Goal: Information Seeking & Learning: Learn about a topic

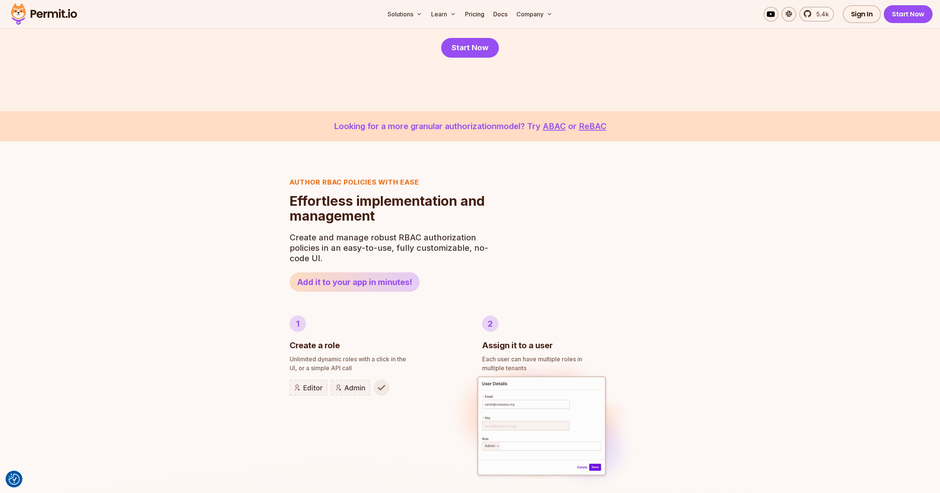
scroll to position [276, 0]
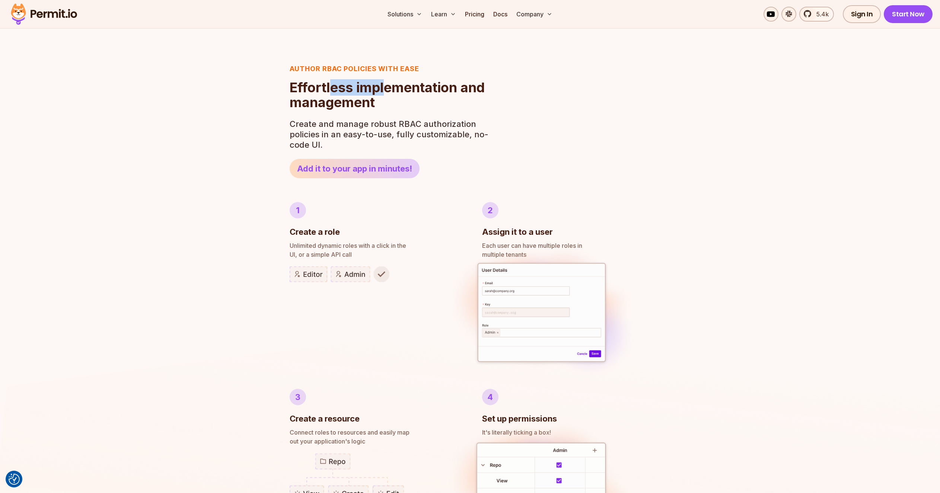
drag, startPoint x: 331, startPoint y: 86, endPoint x: 384, endPoint y: 86, distance: 52.9
click at [384, 86] on h2 "Effortless implementation and management" at bounding box center [391, 95] width 203 height 30
drag, startPoint x: 319, startPoint y: 125, endPoint x: 404, endPoint y: 127, distance: 84.9
click at [387, 125] on p "Create and manage robust RBAC authorization policies in an easy-to-use, fully c…" at bounding box center [391, 134] width 203 height 31
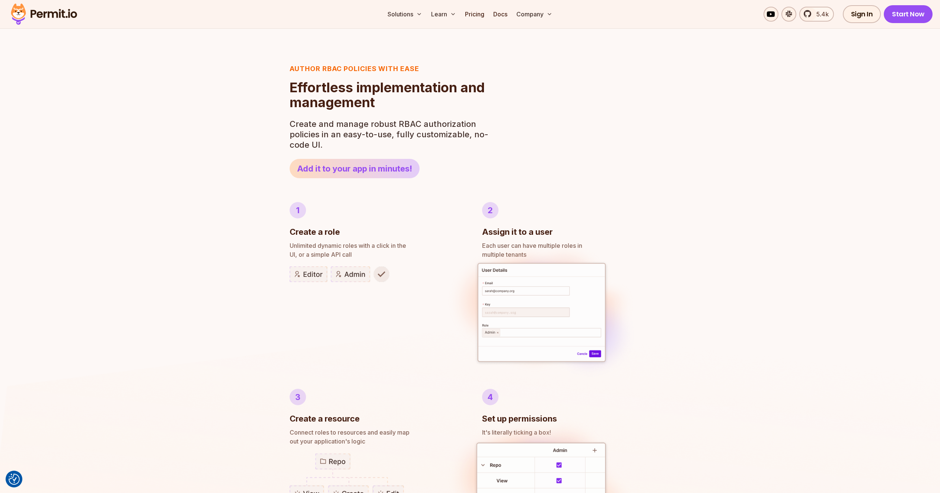
click at [410, 127] on p "Create and manage robust RBAC authorization policies in an easy-to-use, fully c…" at bounding box center [391, 134] width 203 height 31
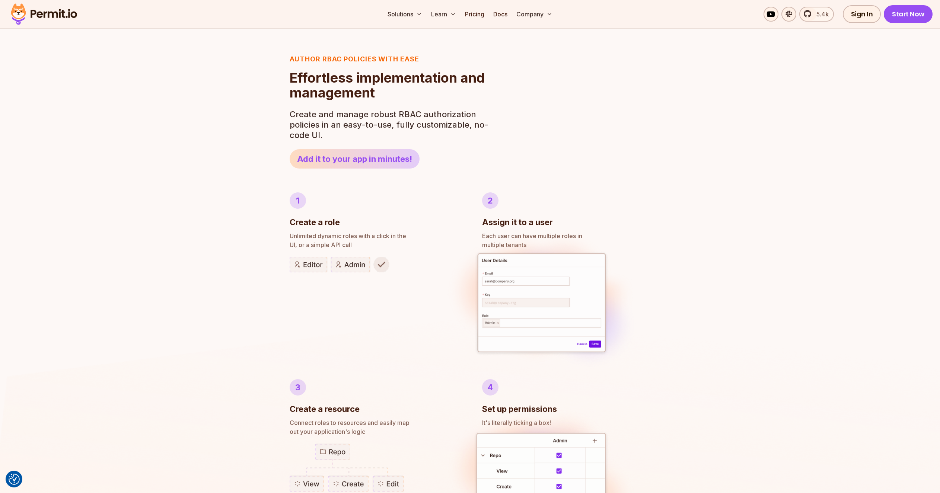
scroll to position [345, 0]
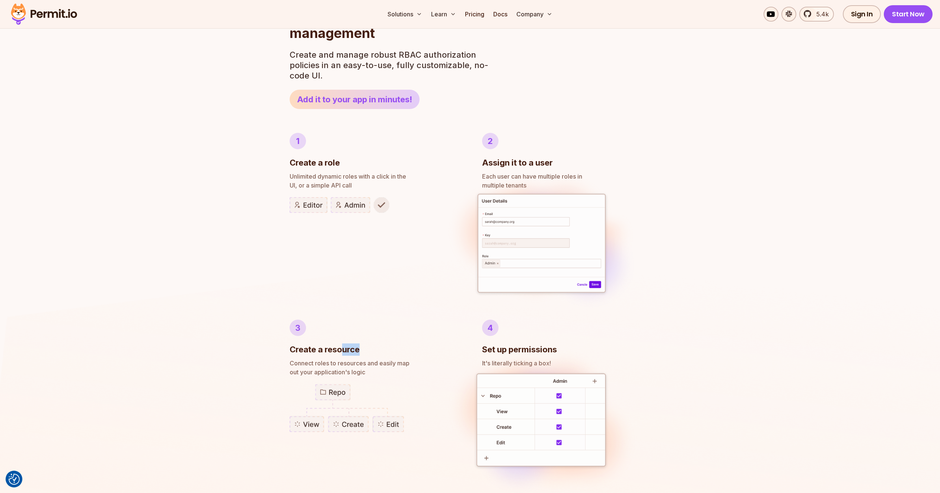
drag, startPoint x: 344, startPoint y: 350, endPoint x: 385, endPoint y: 351, distance: 41.7
click at [385, 351] on div "3 Create a resource" at bounding box center [374, 338] width 169 height 36
click at [395, 351] on div "3 Create a resource" at bounding box center [374, 338] width 169 height 36
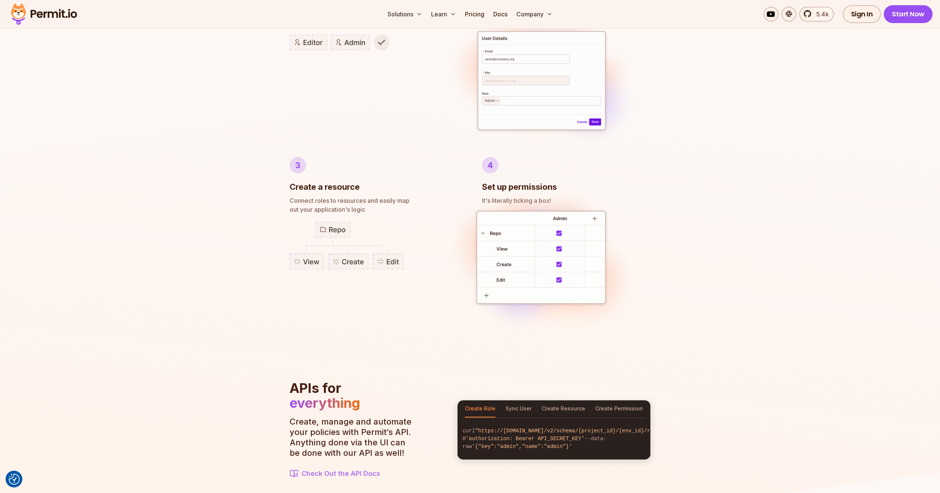
scroll to position [547, 0]
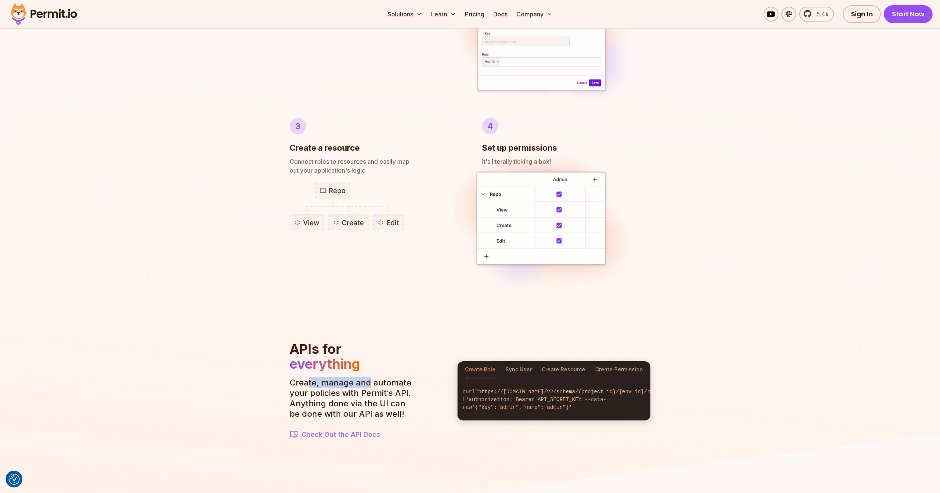
drag, startPoint x: 308, startPoint y: 381, endPoint x: 366, endPoint y: 380, distance: 58.8
click at [366, 380] on p "Create, manage and automate your policies with Permit‘s API. Anything done via …" at bounding box center [353, 399] width 127 height 42
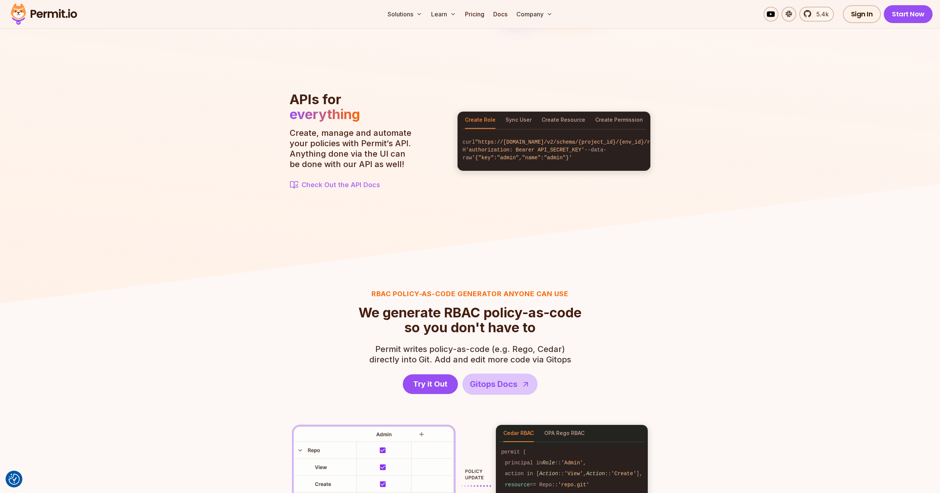
scroll to position [801, 0]
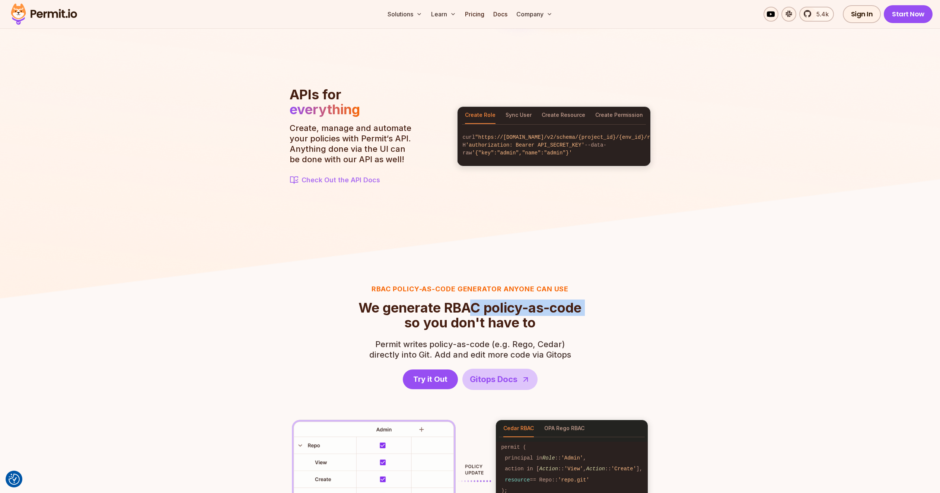
drag, startPoint x: 398, startPoint y: 319, endPoint x: 477, endPoint y: 314, distance: 78.7
click at [477, 314] on h2 "We generate RBAC policy-as-code so you don't have to" at bounding box center [470, 315] width 223 height 30
click at [489, 314] on span "We generate RBAC policy-as-code" at bounding box center [470, 307] width 223 height 15
drag, startPoint x: 413, startPoint y: 342, endPoint x: 476, endPoint y: 343, distance: 63.7
click at [476, 343] on span "Permit writes policy-as-code (e.g. Rego, Cedar)" at bounding box center [470, 344] width 202 height 10
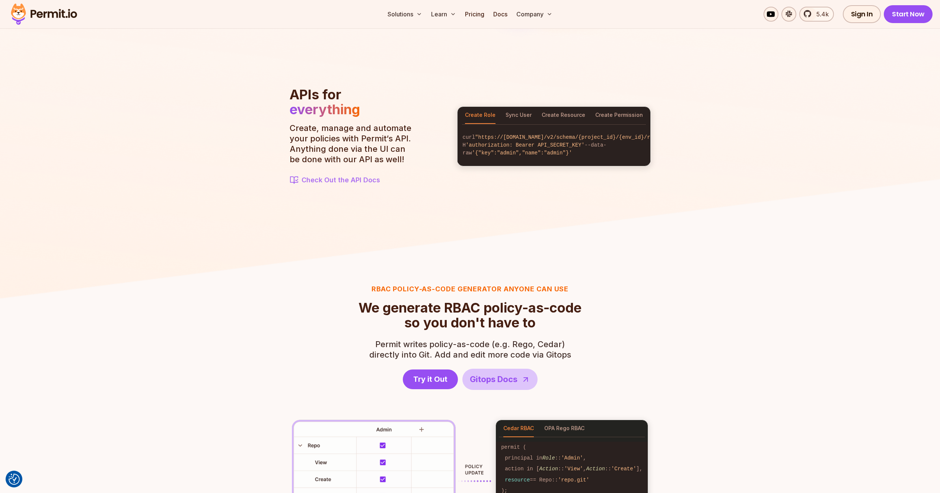
click at [484, 343] on span "Permit writes policy-as-code (e.g. Rego, Cedar)" at bounding box center [470, 344] width 202 height 10
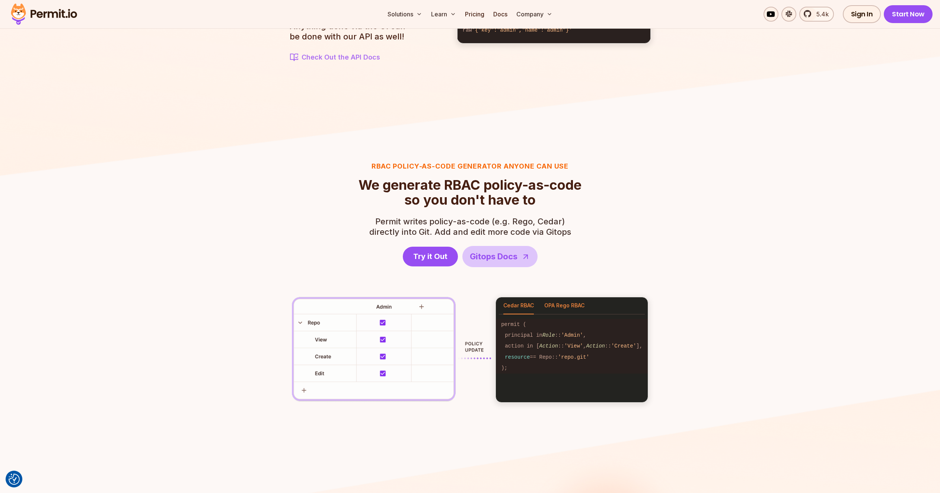
click at [560, 305] on button "OPA Rego RBAC" at bounding box center [564, 306] width 40 height 17
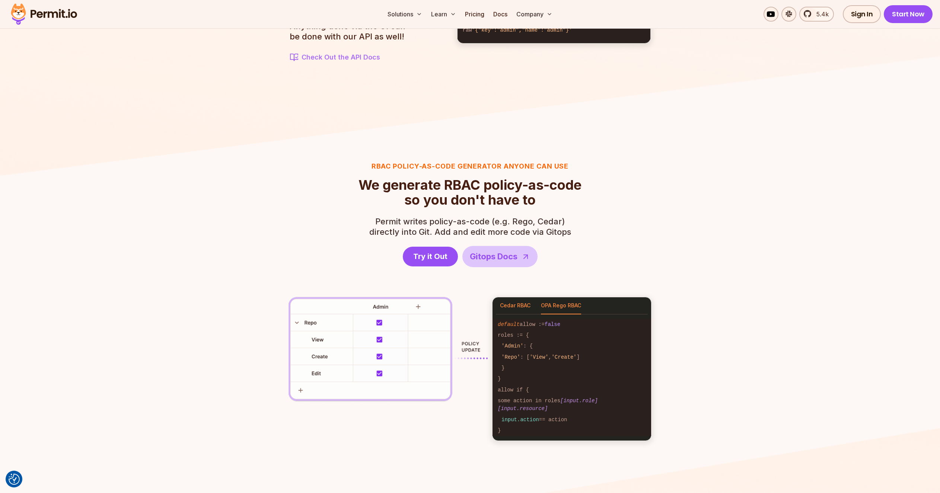
click at [529, 307] on button "Cedar RBAC" at bounding box center [515, 306] width 31 height 17
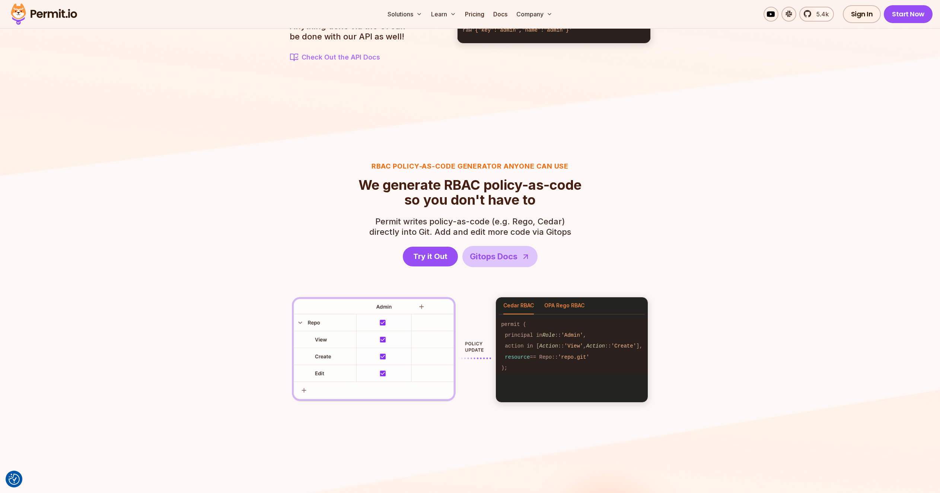
click at [557, 305] on button "OPA Rego RBAC" at bounding box center [564, 306] width 40 height 17
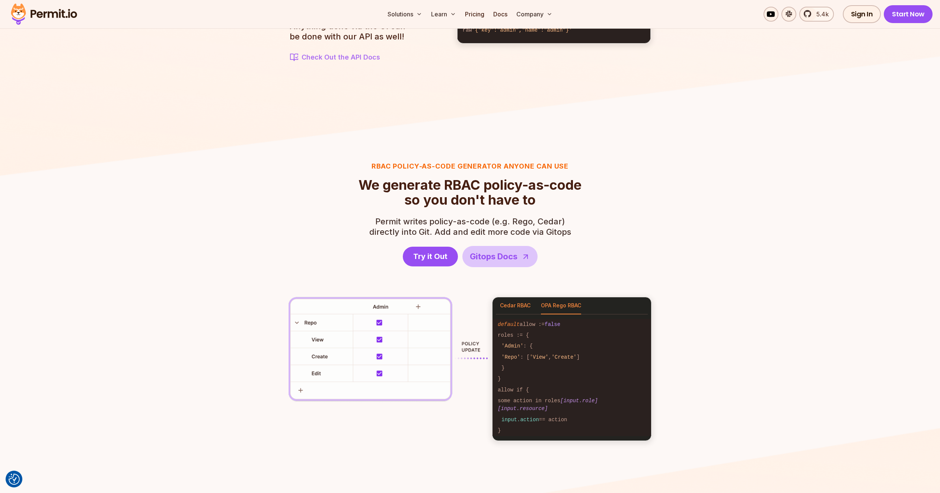
click at [524, 306] on button "Cedar RBAC" at bounding box center [515, 306] width 31 height 17
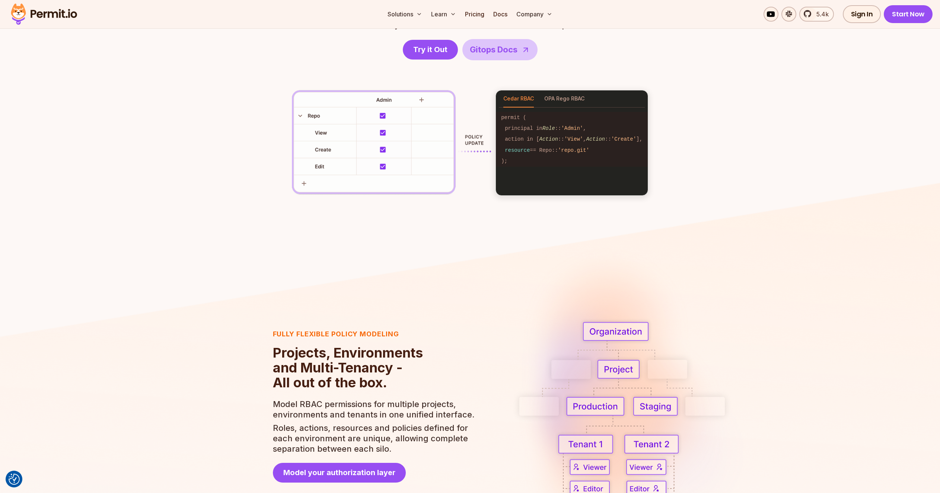
scroll to position [1142, 0]
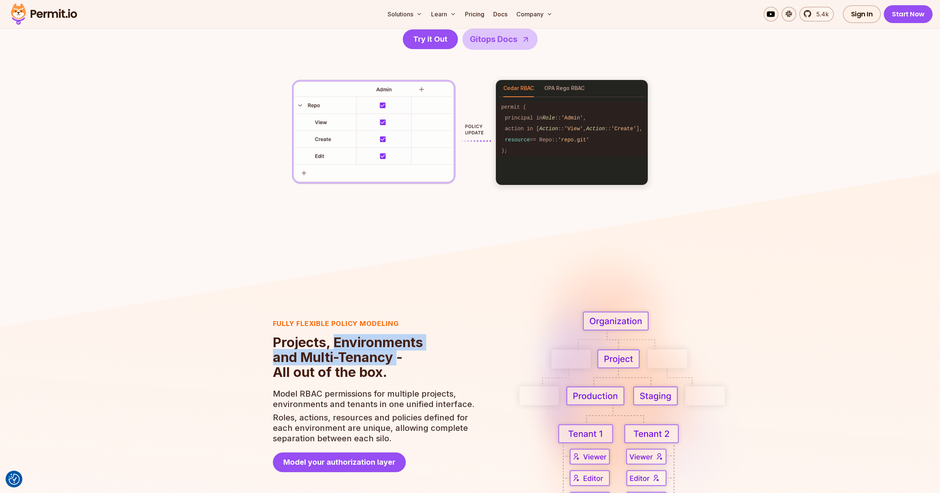
drag, startPoint x: 335, startPoint y: 340, endPoint x: 407, endPoint y: 351, distance: 72.8
click at [407, 351] on h2 "Projects, Environments and Multi-Tenancy - All out of the box." at bounding box center [374, 357] width 203 height 45
click at [413, 352] on h2 "Projects, Environments and Multi-Tenancy - All out of the box." at bounding box center [374, 357] width 203 height 45
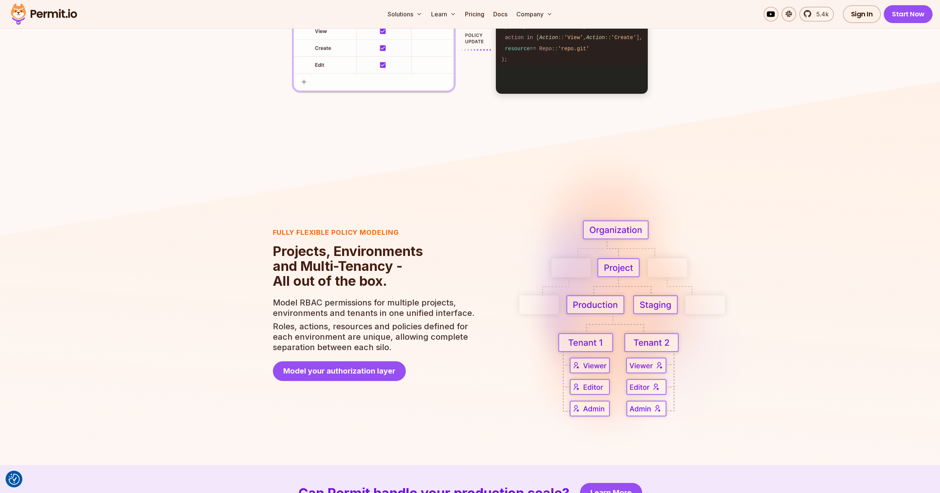
scroll to position [1271, 0]
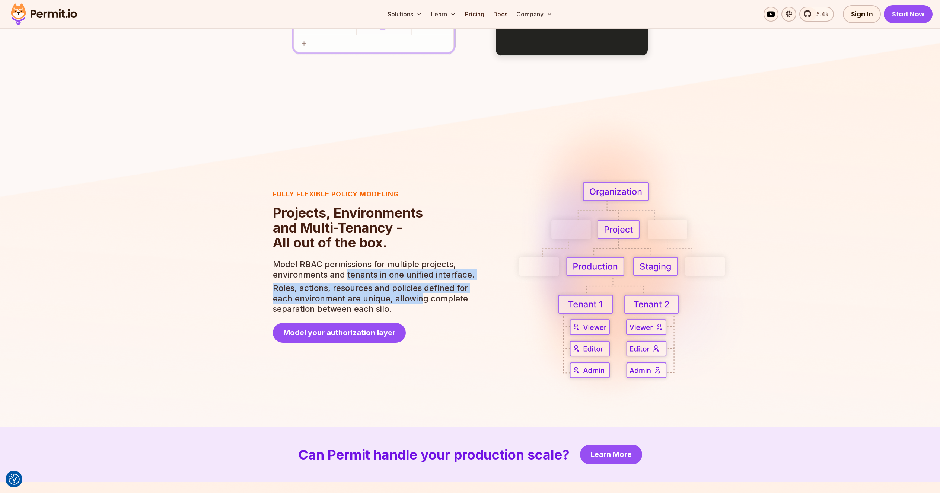
drag, startPoint x: 347, startPoint y: 276, endPoint x: 433, endPoint y: 296, distance: 88.2
click at [427, 295] on div "Model RBAC permissions for multiple projects, environments and tenants in one u…" at bounding box center [374, 286] width 203 height 55
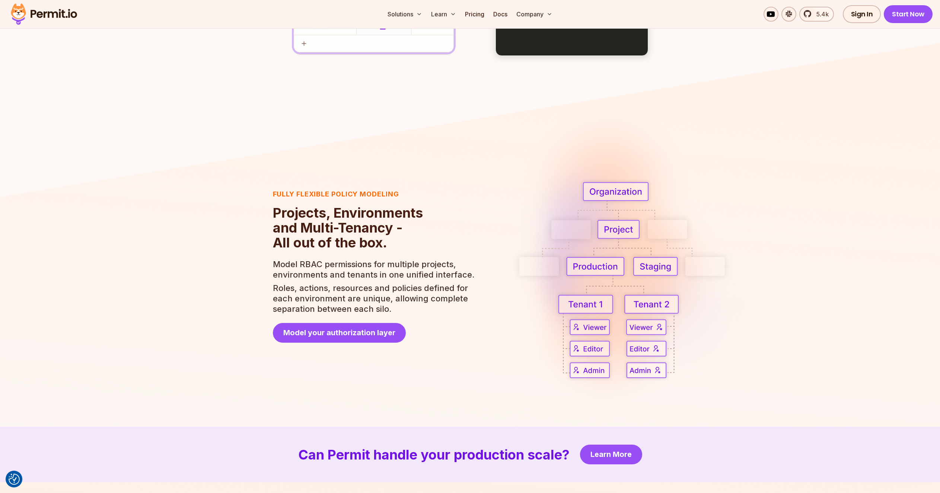
click at [433, 296] on p "Roles, actions, resources and policies defined for each environment are unique,…" at bounding box center [374, 298] width 203 height 31
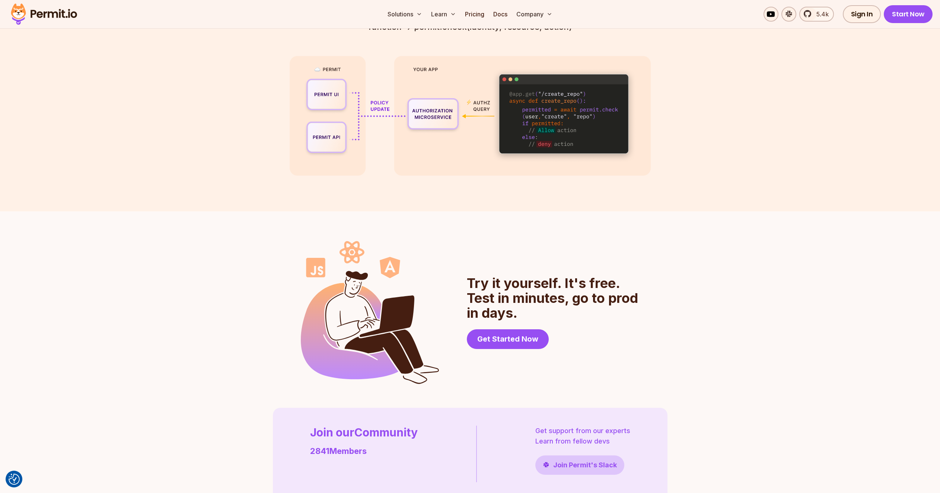
scroll to position [1835, 0]
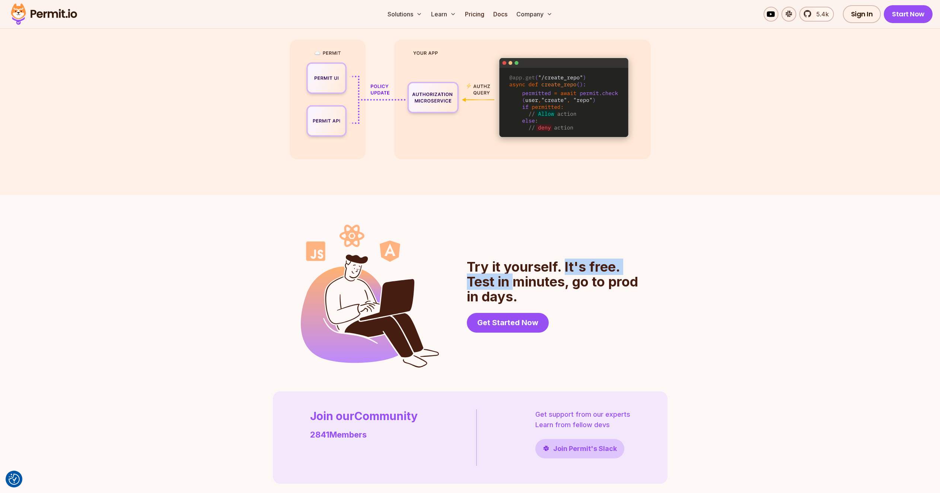
drag, startPoint x: 517, startPoint y: 278, endPoint x: 585, endPoint y: 271, distance: 68.4
click at [579, 272] on h2 "Try it yourself. It's free. Test in minutes, go to prod in days." at bounding box center [553, 282] width 173 height 45
click at [585, 271] on h2 "Try it yourself. It's free. Test in minutes, go to prod in days." at bounding box center [553, 282] width 173 height 45
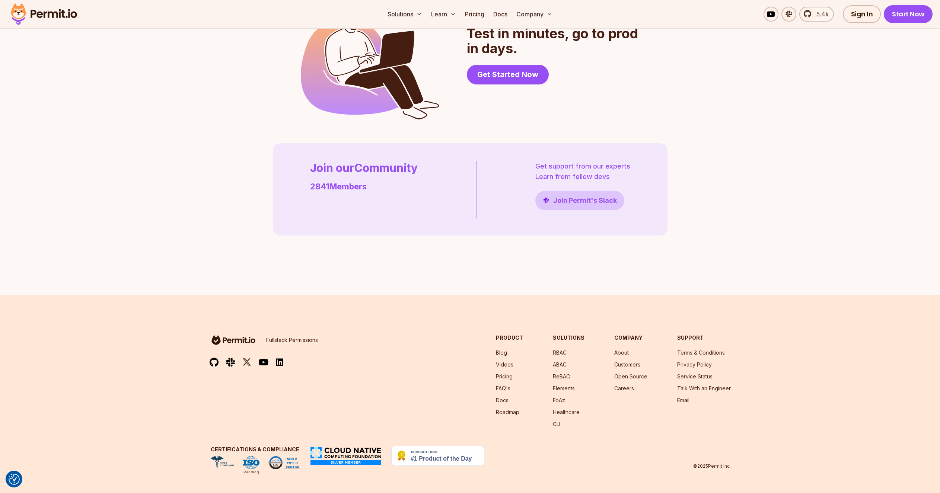
click at [428, 304] on footer "Fullstack Permissions Product Blog Videos Pricing FAQ's Docs Roadmap Solutions …" at bounding box center [470, 394] width 940 height 198
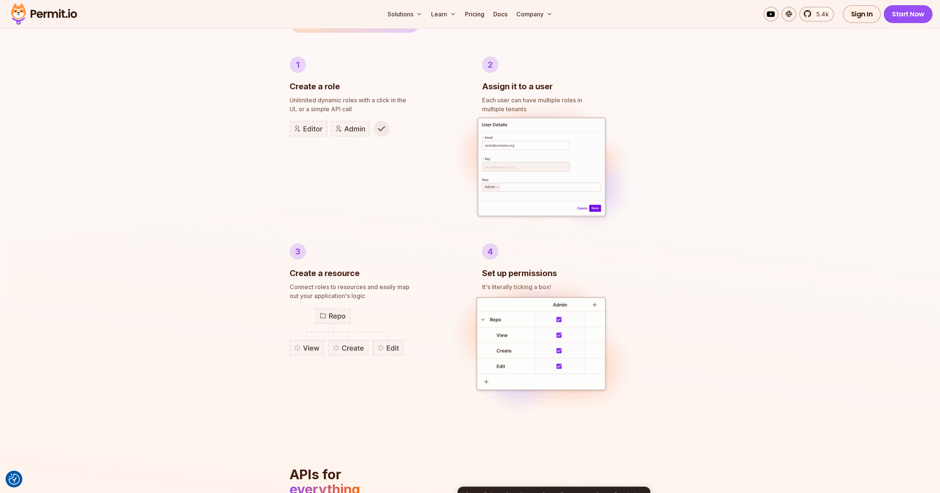
scroll to position [0, 0]
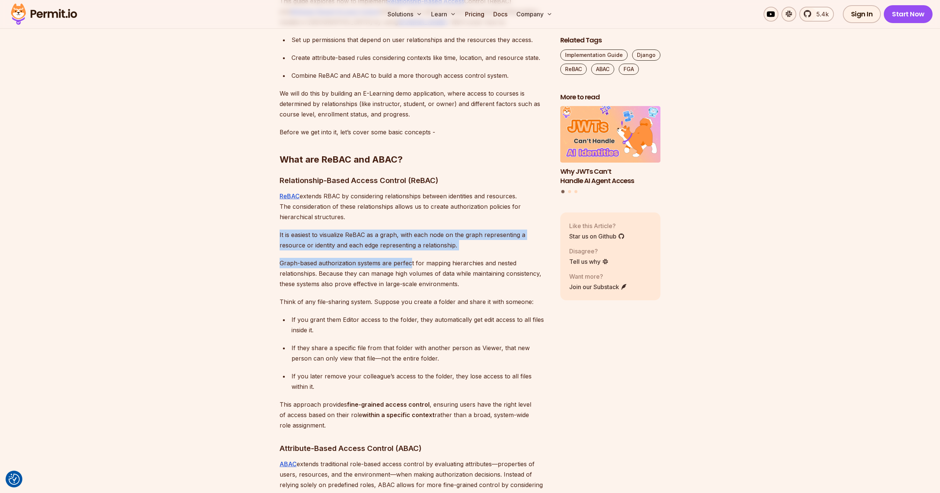
drag, startPoint x: 336, startPoint y: 231, endPoint x: 437, endPoint y: 269, distance: 107.3
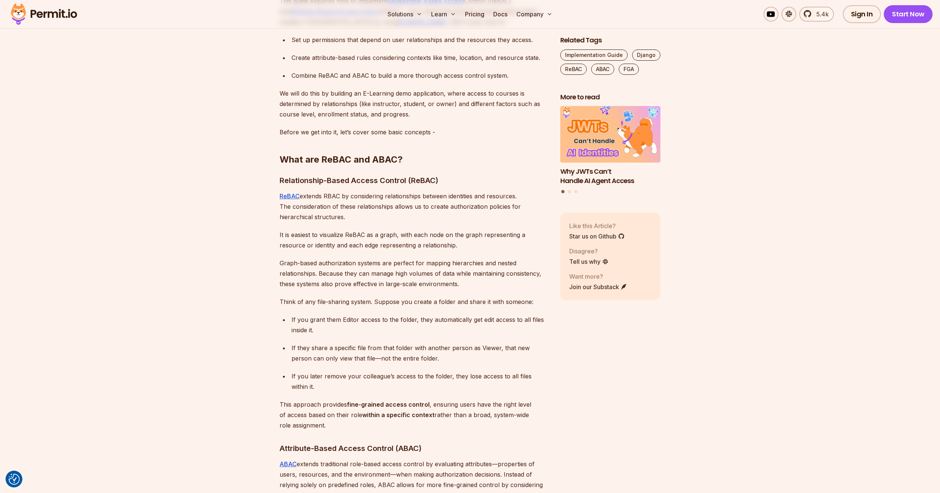
click at [470, 275] on p "Graph-based authorization systems are perfect for mapping hierarchies and neste…" at bounding box center [414, 273] width 269 height 31
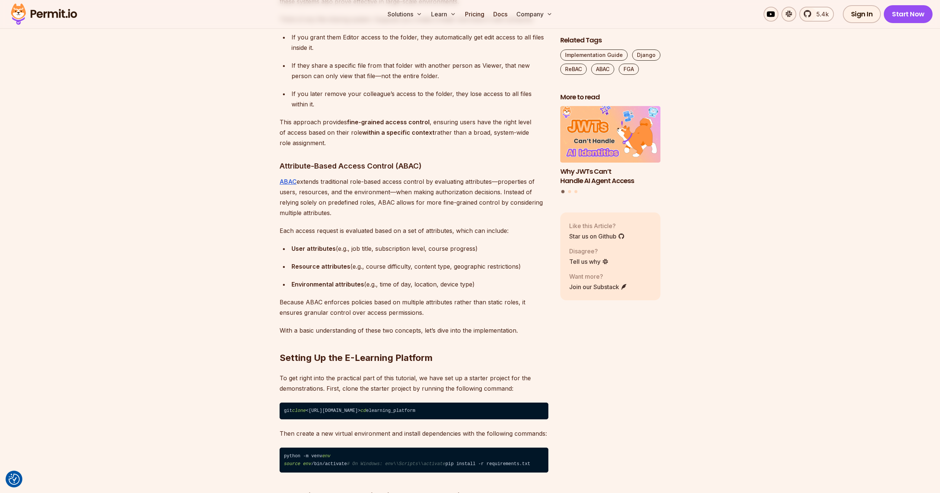
scroll to position [943, 0]
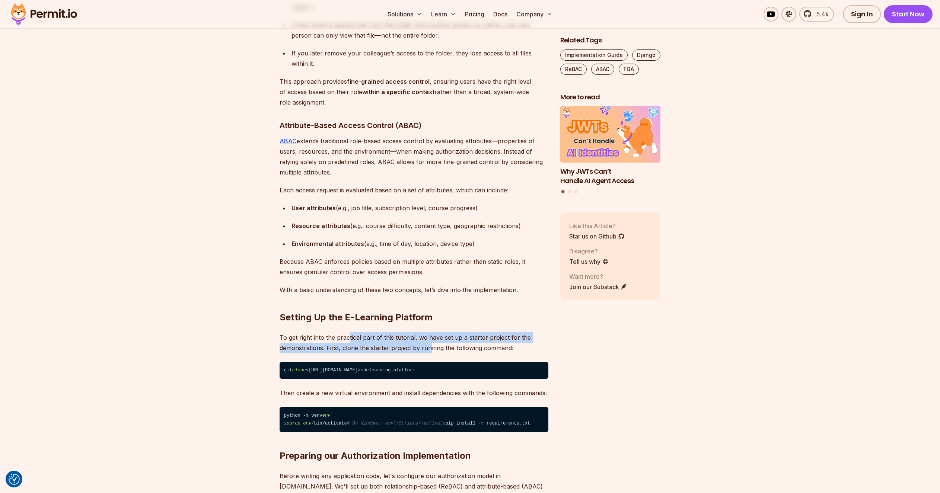
drag, startPoint x: 362, startPoint y: 338, endPoint x: 464, endPoint y: 341, distance: 102.1
click at [439, 342] on p "To get right into the practical part of this tutorial, we have set up a starter…" at bounding box center [414, 343] width 269 height 21
click at [464, 341] on p "To get right into the practical part of this tutorial, we have set up a starter…" at bounding box center [414, 343] width 269 height 21
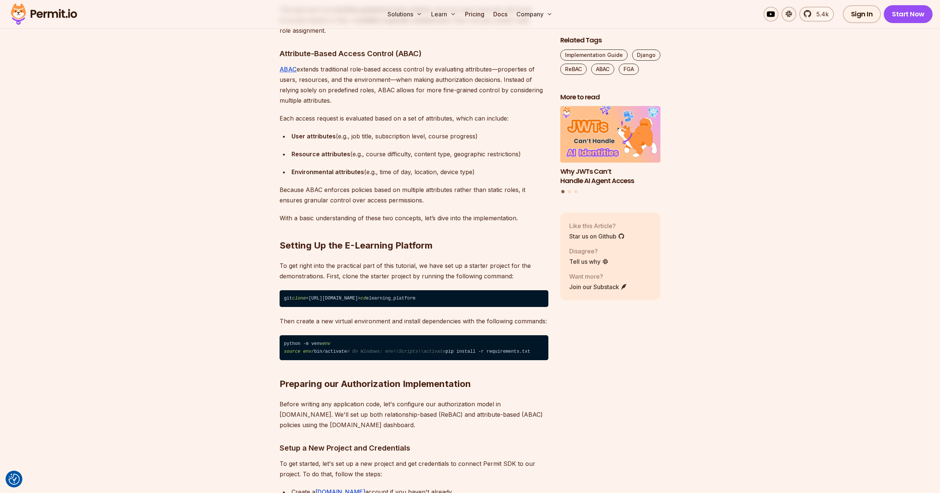
scroll to position [1221, 0]
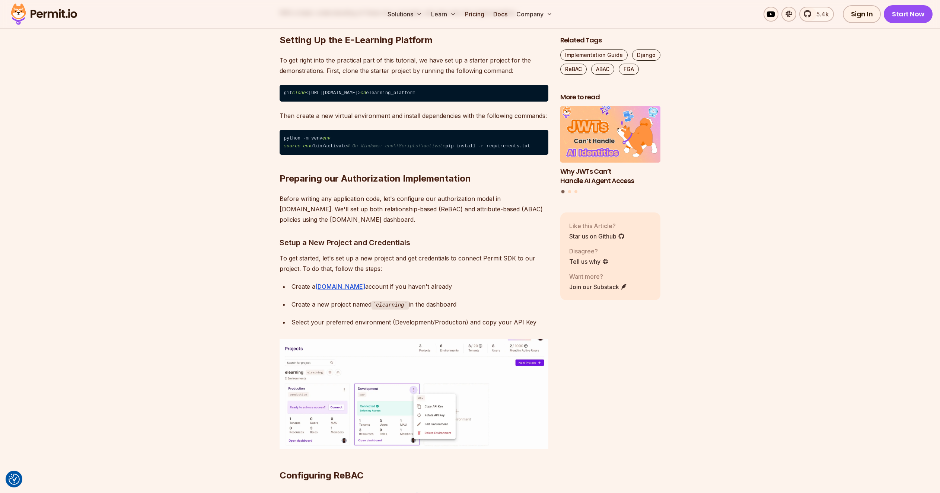
drag, startPoint x: 312, startPoint y: 231, endPoint x: 482, endPoint y: 309, distance: 186.9
click at [482, 309] on ul "Create a Permit.io account if you haven't already Create a new project named el…" at bounding box center [414, 305] width 269 height 47
drag, startPoint x: 545, startPoint y: 328, endPoint x: 413, endPoint y: 317, distance: 133.0
click at [413, 317] on ul "Create a Permit.io account if you haven't already Create a new project named el…" at bounding box center [414, 305] width 269 height 47
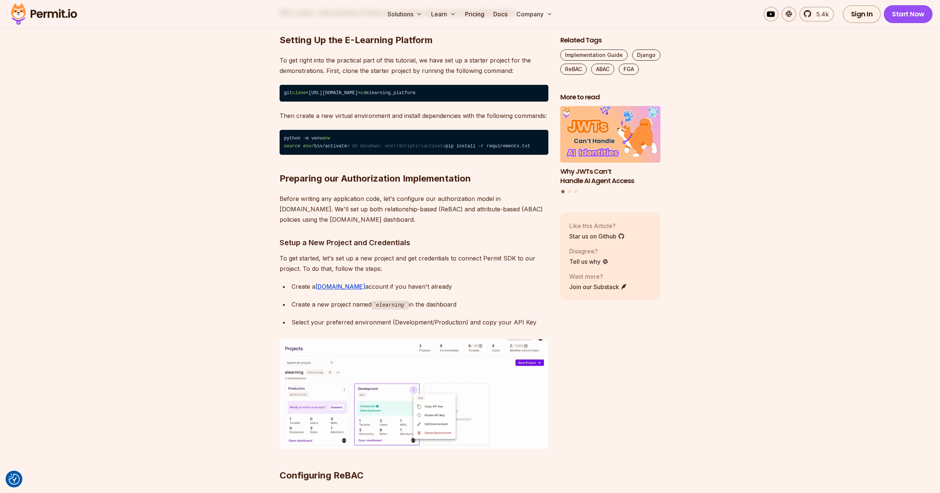
click at [454, 328] on div "Select your preferred environment (Development/Production) and copy your API Key" at bounding box center [420, 322] width 257 height 10
drag, startPoint x: 531, startPoint y: 334, endPoint x: 458, endPoint y: 336, distance: 73.4
click at [458, 328] on div "Select your preferred environment (Development/Production) and copy your API Key" at bounding box center [420, 322] width 257 height 10
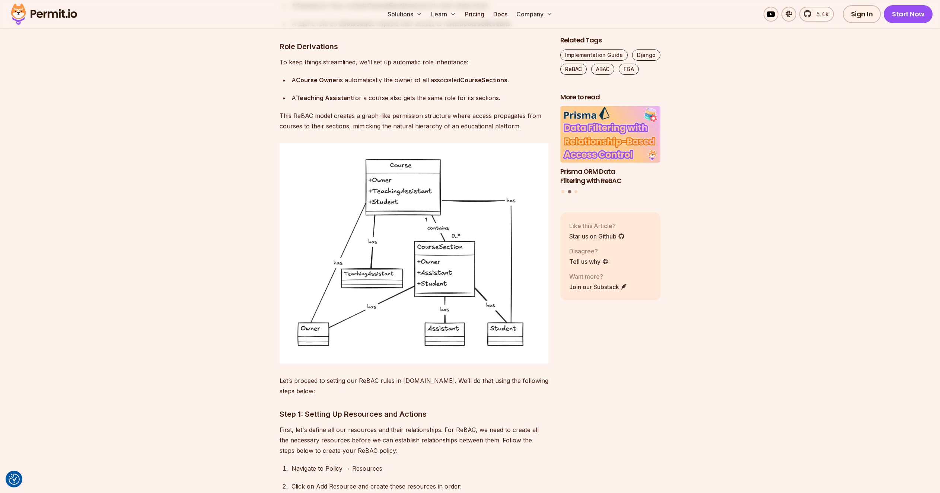
scroll to position [2176, 0]
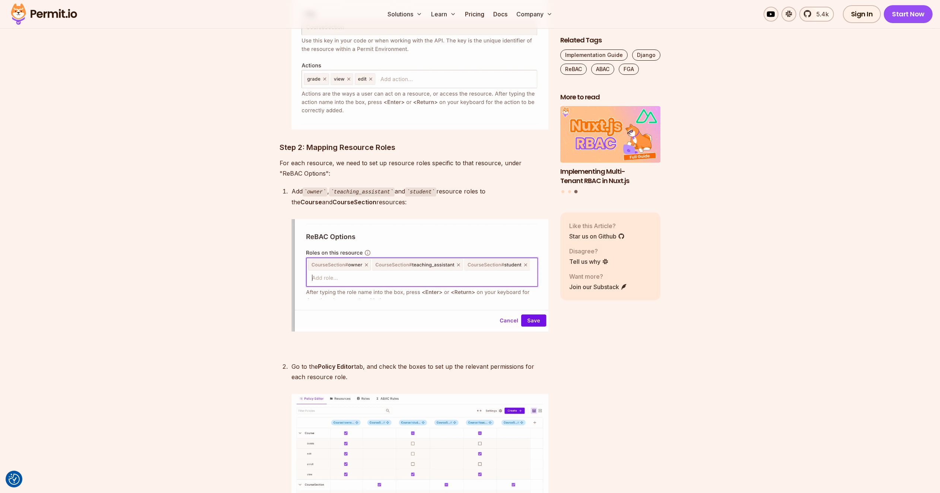
scroll to position [2905, 0]
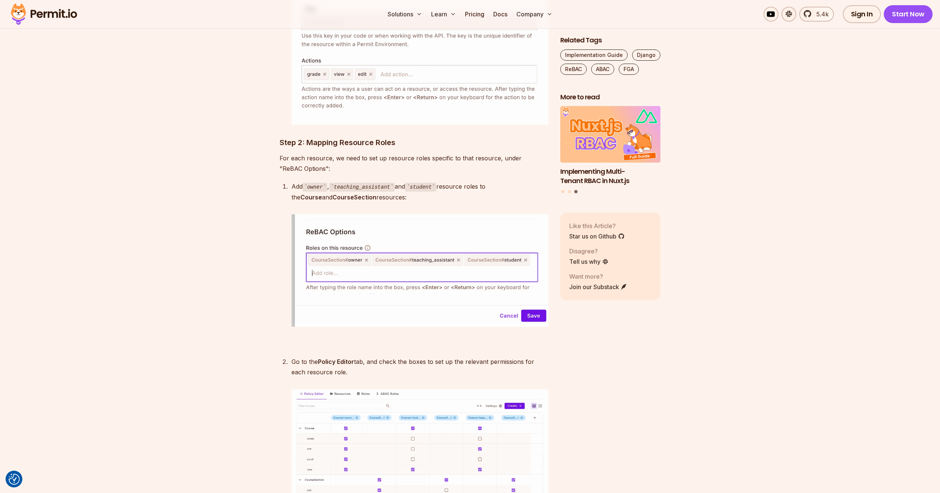
drag, startPoint x: 334, startPoint y: 146, endPoint x: 362, endPoint y: 148, distance: 28.3
click at [361, 148] on h3 "Step 2: Mapping Resource Roles" at bounding box center [414, 143] width 269 height 12
click at [349, 165] on p "For each resource, we need to set up resource roles specific to that resource, …" at bounding box center [414, 163] width 269 height 21
drag, startPoint x: 288, startPoint y: 165, endPoint x: 410, endPoint y: 153, distance: 122.0
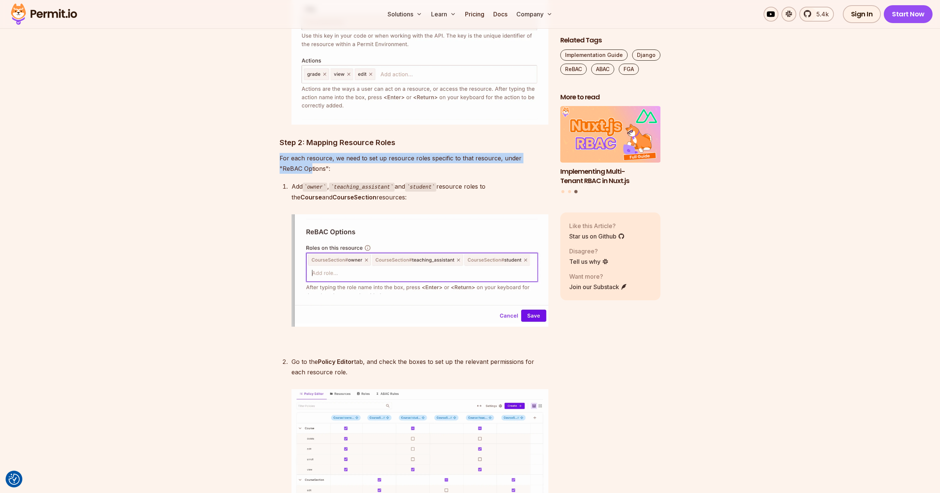
drag, startPoint x: 376, startPoint y: 186, endPoint x: 422, endPoint y: 182, distance: 46.4
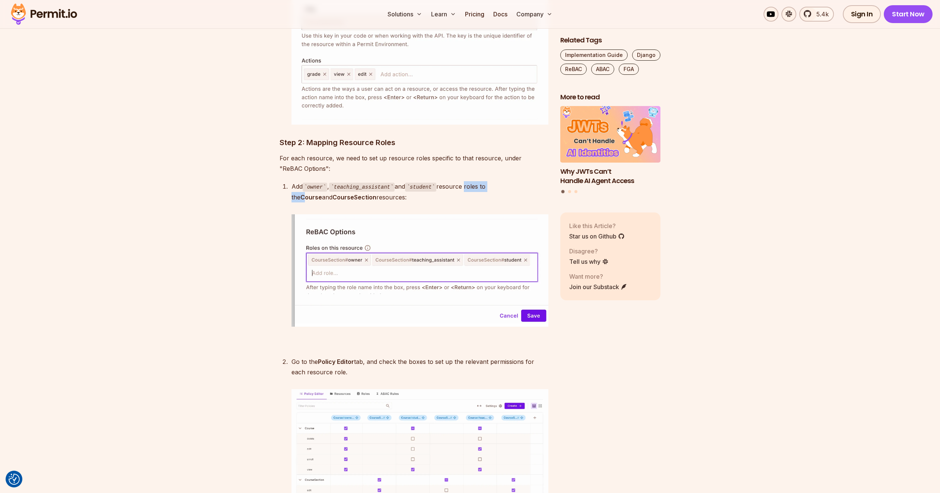
click at [513, 185] on div "Add owner , teaching_assistant and student resource roles to the Course and Cou…" at bounding box center [420, 191] width 257 height 21
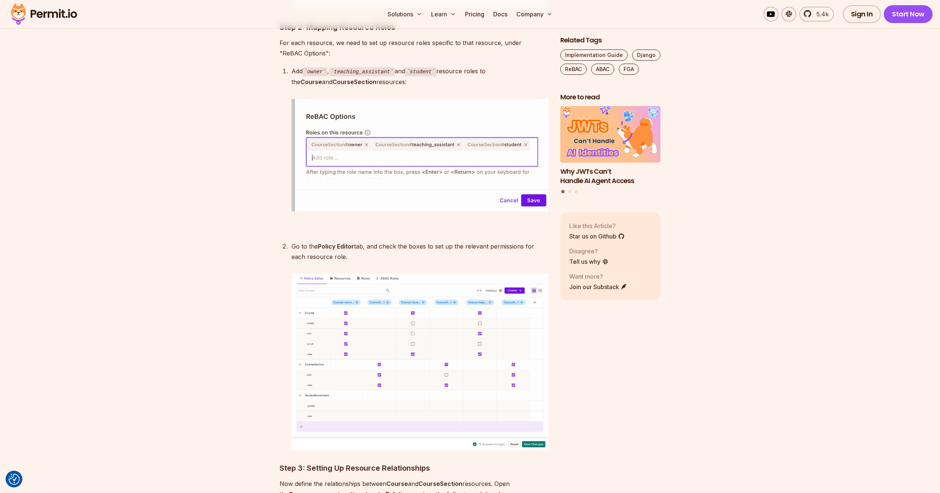
scroll to position [3059, 0]
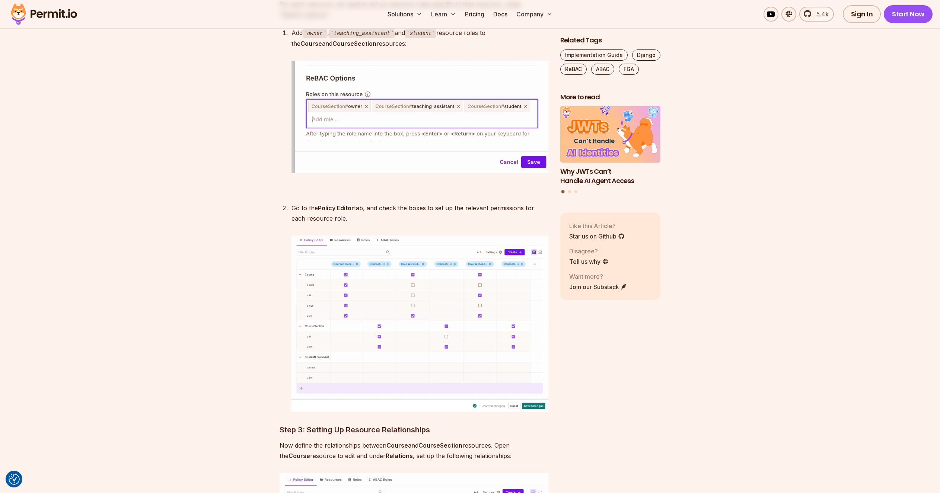
click at [367, 351] on img at bounding box center [420, 324] width 257 height 176
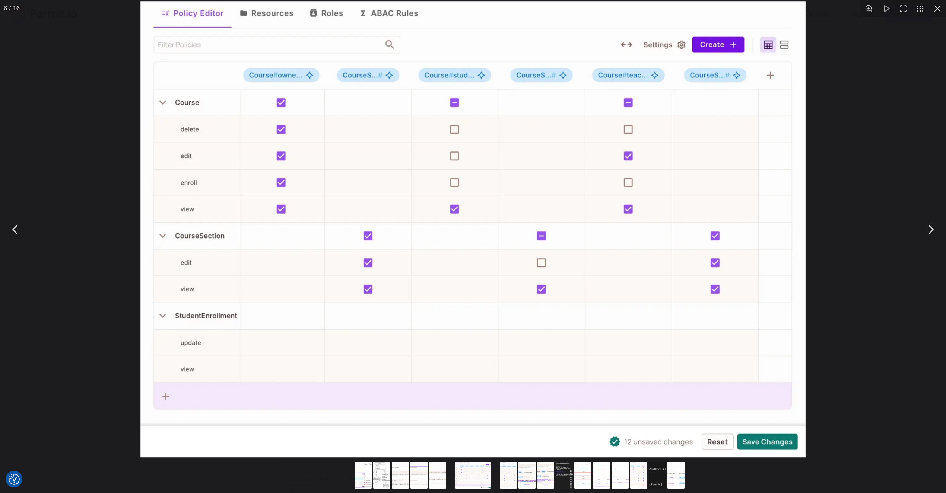
click at [101, 343] on div "You can close this modal content with the ESC key" at bounding box center [473, 229] width 946 height 459
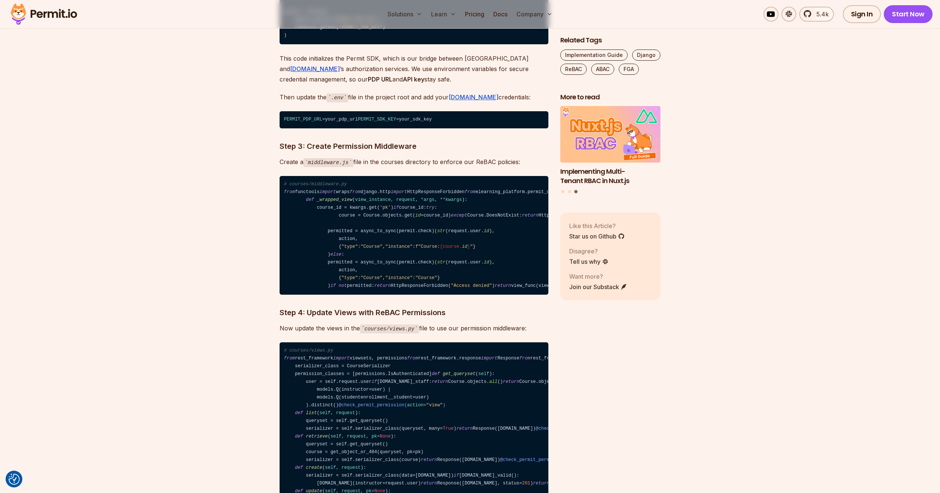
scroll to position [4861, 0]
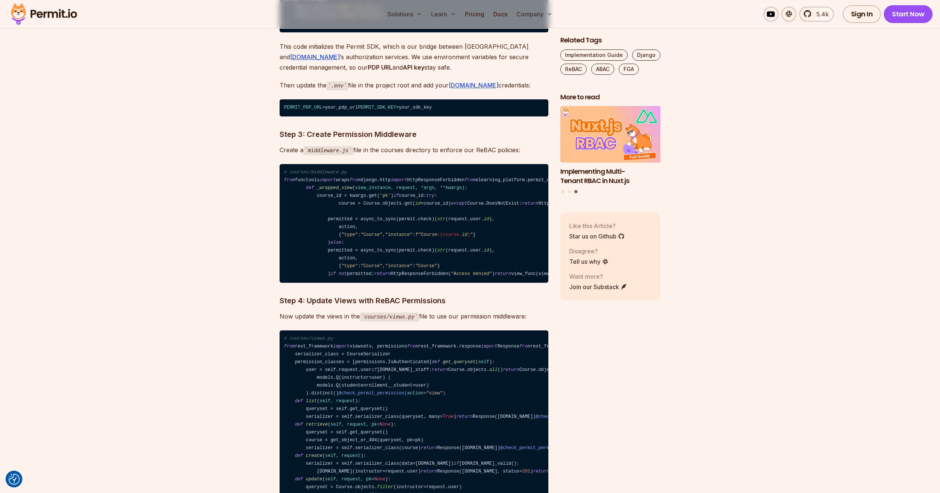
drag, startPoint x: 343, startPoint y: 290, endPoint x: 400, endPoint y: 365, distance: 94.6
click at [399, 283] on code "# courses/middleware.py from functools import wraps from django.http import Htt…" at bounding box center [414, 223] width 269 height 119
drag, startPoint x: 405, startPoint y: 369, endPoint x: 430, endPoint y: 387, distance: 30.5
click at [405, 283] on code "# courses/middleware.py from functools import wraps from django.http import Htt…" at bounding box center [414, 223] width 269 height 119
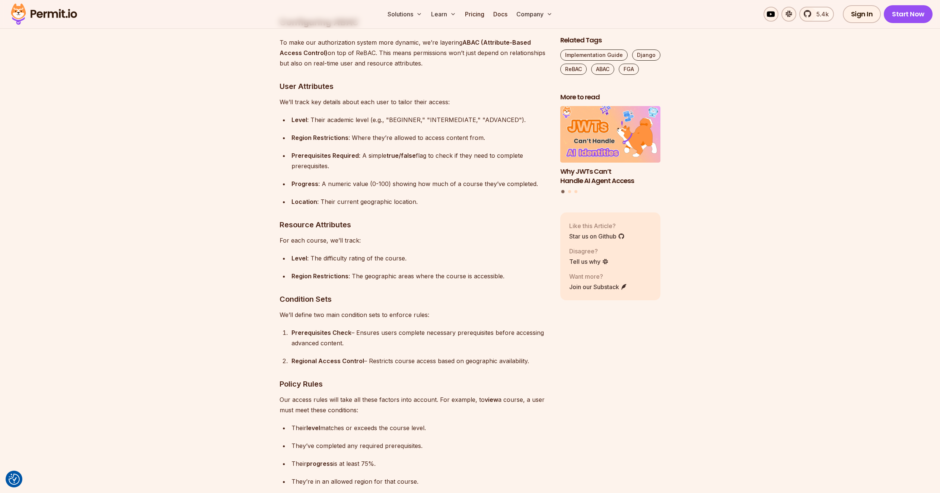
scroll to position [5831, 0]
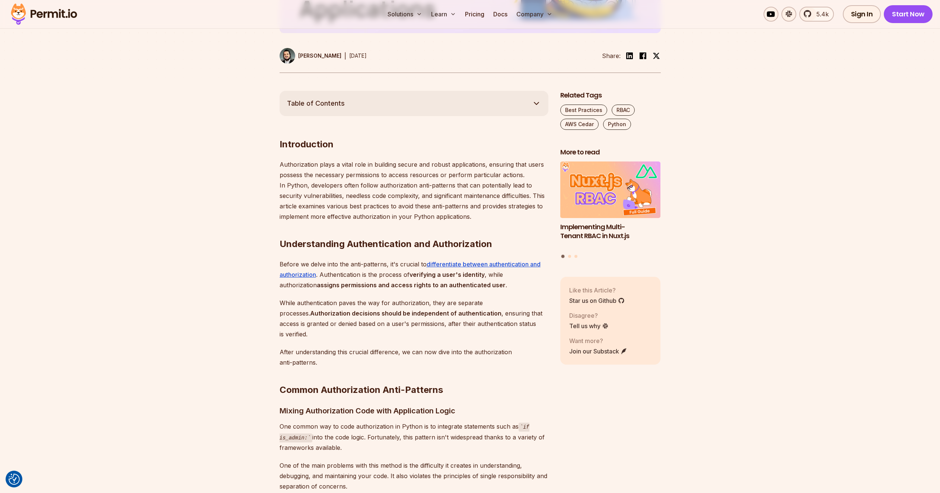
scroll to position [369, 0]
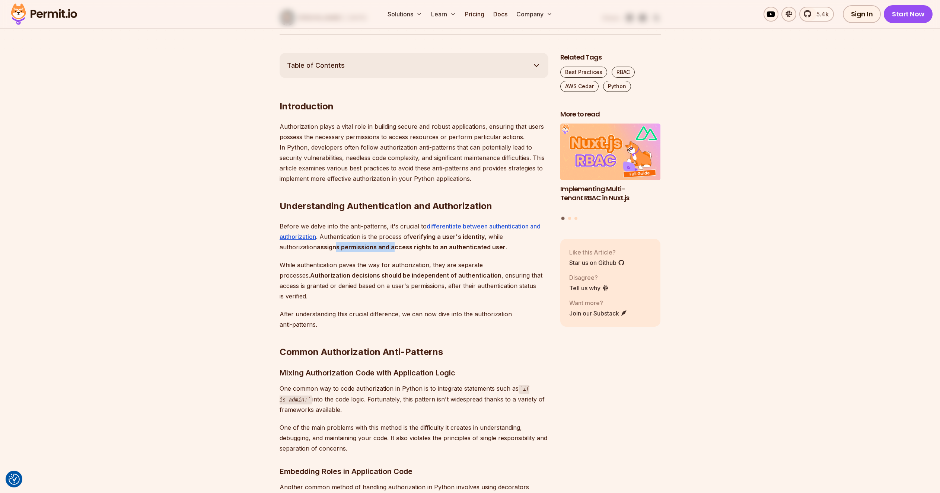
drag, startPoint x: 335, startPoint y: 245, endPoint x: 399, endPoint y: 248, distance: 63.7
click at [399, 248] on strong "assigns permissions and access rights to an authenticated user" at bounding box center [411, 247] width 189 height 7
click at [408, 249] on strong "assigns permissions and access rights to an authenticated user" at bounding box center [411, 247] width 189 height 7
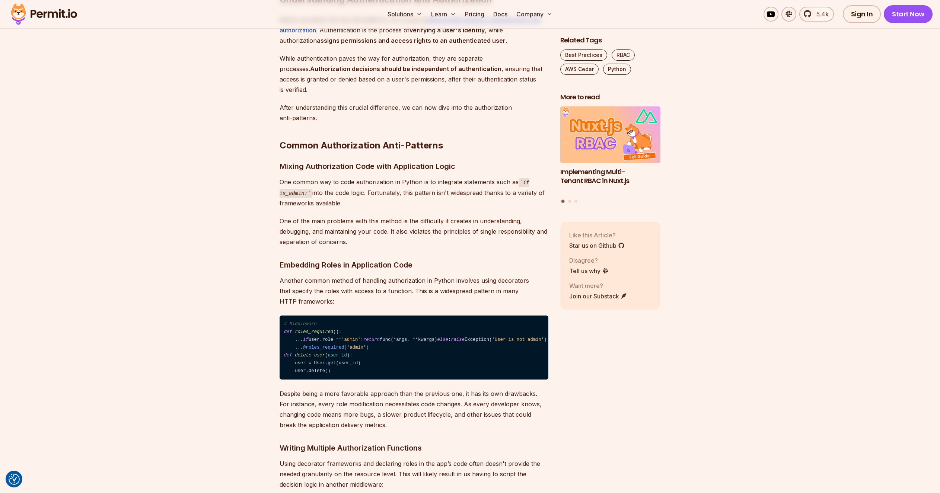
scroll to position [614, 0]
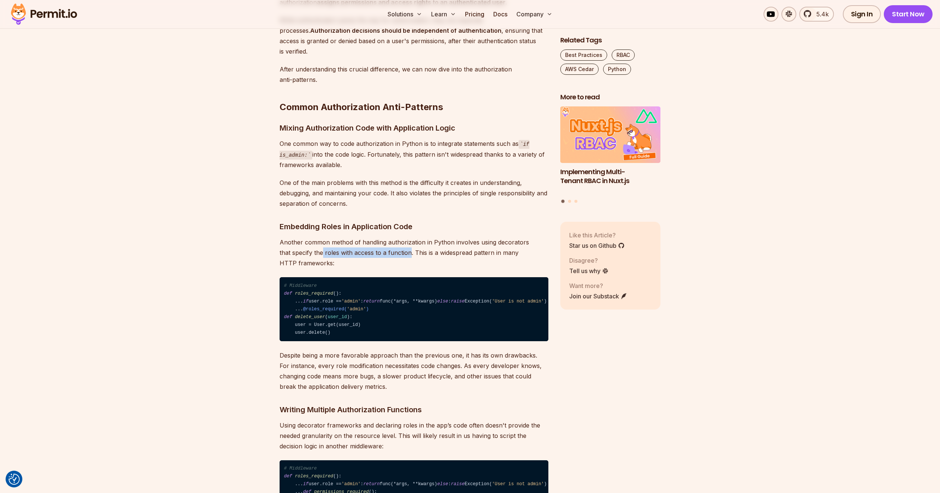
drag, startPoint x: 338, startPoint y: 252, endPoint x: 435, endPoint y: 252, distance: 97.2
click at [411, 252] on p "Another common method of handling authorization in Python involves using decora…" at bounding box center [414, 252] width 269 height 31
click at [435, 252] on p "Another common method of handling authorization in Python involves using decora…" at bounding box center [414, 252] width 269 height 31
drag, startPoint x: 369, startPoint y: 227, endPoint x: 408, endPoint y: 225, distance: 38.8
click at [381, 226] on h3 "Embedding Roles in Application Code" at bounding box center [414, 227] width 269 height 12
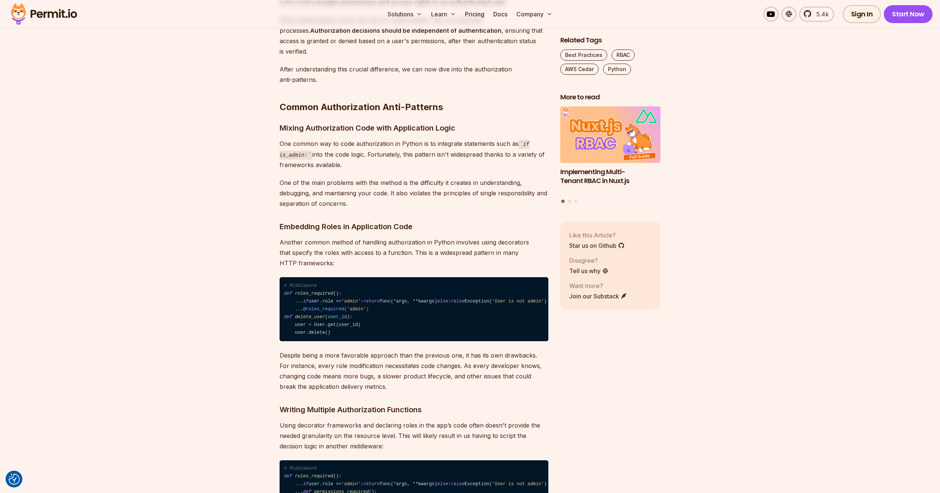
click at [408, 225] on h3 "Embedding Roles in Application Code" at bounding box center [414, 227] width 269 height 12
drag, startPoint x: 316, startPoint y: 248, endPoint x: 420, endPoint y: 241, distance: 104.2
click at [414, 241] on p "Another common method of handling authorization in Python involves using decora…" at bounding box center [414, 252] width 269 height 31
click at [420, 241] on p "Another common method of handling authorization in Python involves using decora…" at bounding box center [414, 252] width 269 height 31
drag, startPoint x: 353, startPoint y: 248, endPoint x: 446, endPoint y: 240, distance: 93.4
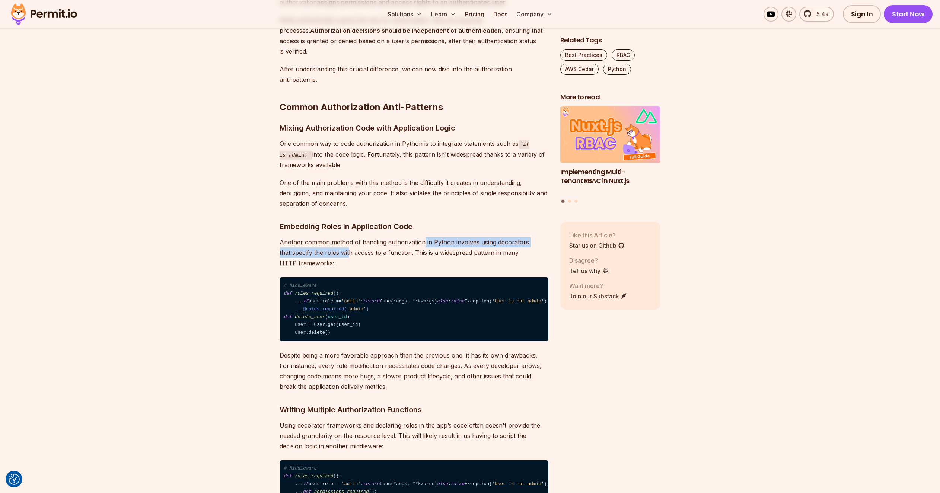
click at [429, 241] on p "Another common method of handling authorization in Python involves using decora…" at bounding box center [414, 252] width 269 height 31
click at [447, 240] on p "Another common method of handling authorization in Python involves using decora…" at bounding box center [414, 252] width 269 height 31
drag, startPoint x: 314, startPoint y: 251, endPoint x: 363, endPoint y: 250, distance: 48.8
click at [354, 251] on p "Another common method of handling authorization in Python involves using decora…" at bounding box center [414, 252] width 269 height 31
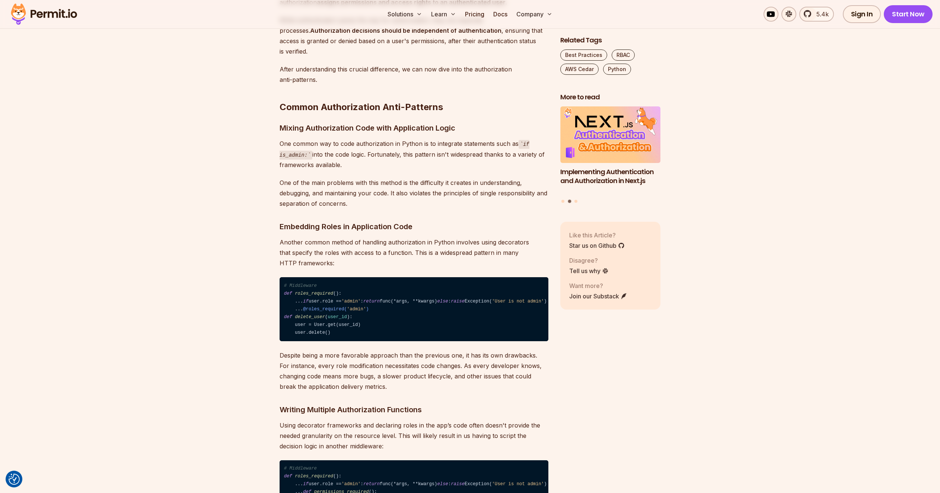
click at [363, 250] on p "Another common method of handling authorization in Python involves using decora…" at bounding box center [414, 252] width 269 height 31
drag, startPoint x: 331, startPoint y: 254, endPoint x: 372, endPoint y: 249, distance: 42.0
click at [366, 251] on p "Another common method of handling authorization in Python involves using decora…" at bounding box center [414, 252] width 269 height 31
click at [373, 249] on p "Another common method of handling authorization in Python involves using decora…" at bounding box center [414, 252] width 269 height 31
drag, startPoint x: 435, startPoint y: 250, endPoint x: 490, endPoint y: 248, distance: 55.1
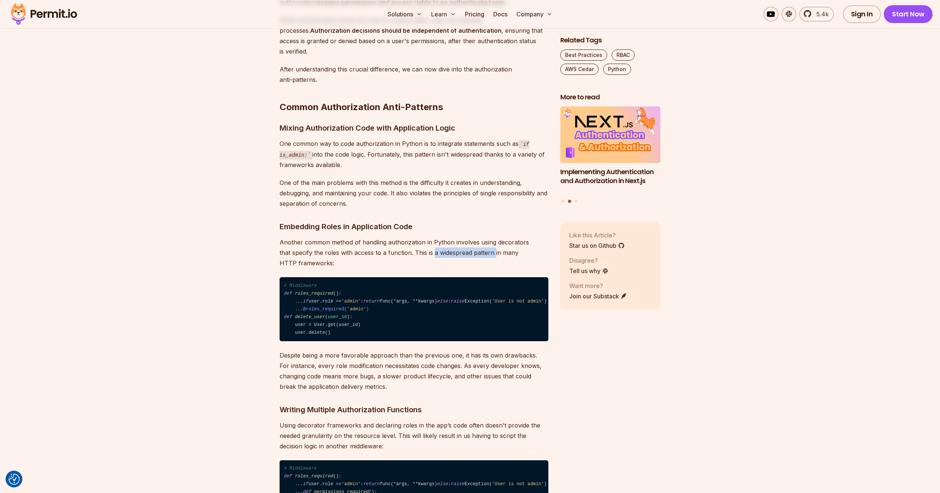
click at [486, 249] on p "Another common method of handling authorization in Python involves using decora…" at bounding box center [414, 252] width 269 height 31
click at [490, 248] on p "Another common method of handling authorization in Python involves using decora…" at bounding box center [414, 252] width 269 height 31
click at [460, 255] on p "Another common method of handling authorization in Python involves using decora…" at bounding box center [414, 252] width 269 height 31
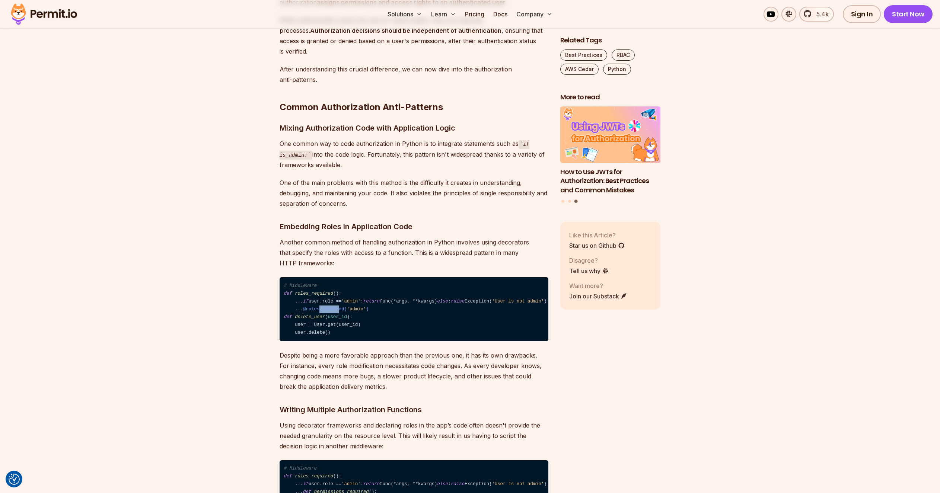
drag, startPoint x: 302, startPoint y: 346, endPoint x: 327, endPoint y: 347, distance: 25.7
click at [327, 312] on span "@roles_required( 'admin' )" at bounding box center [336, 309] width 66 height 5
click at [347, 312] on span "'admin'" at bounding box center [356, 309] width 19 height 5
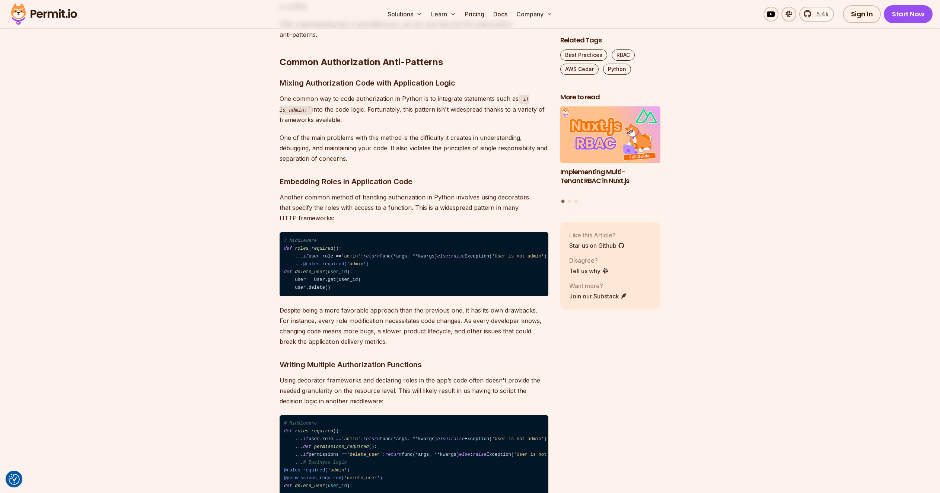
scroll to position [684, 0]
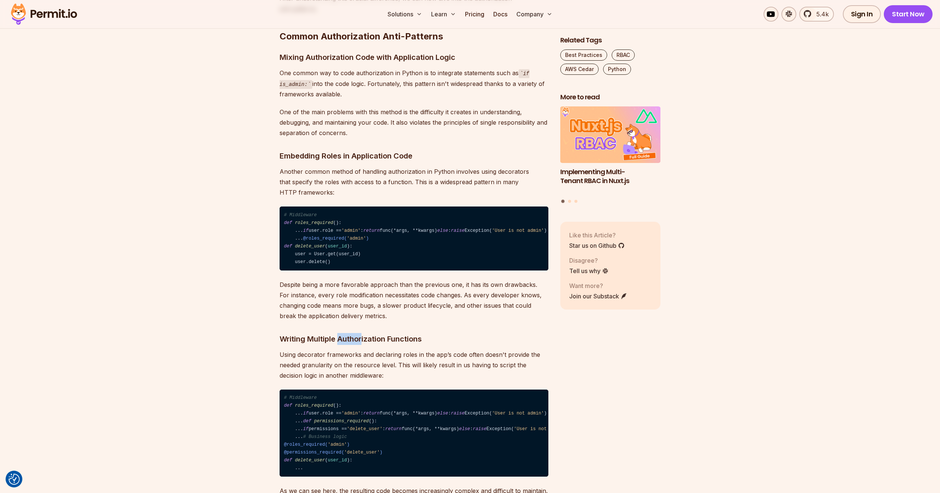
drag, startPoint x: 338, startPoint y: 379, endPoint x: 364, endPoint y: 377, distance: 25.8
click at [364, 345] on h3 "Writing Multiple Authorization Functions" at bounding box center [414, 339] width 269 height 12
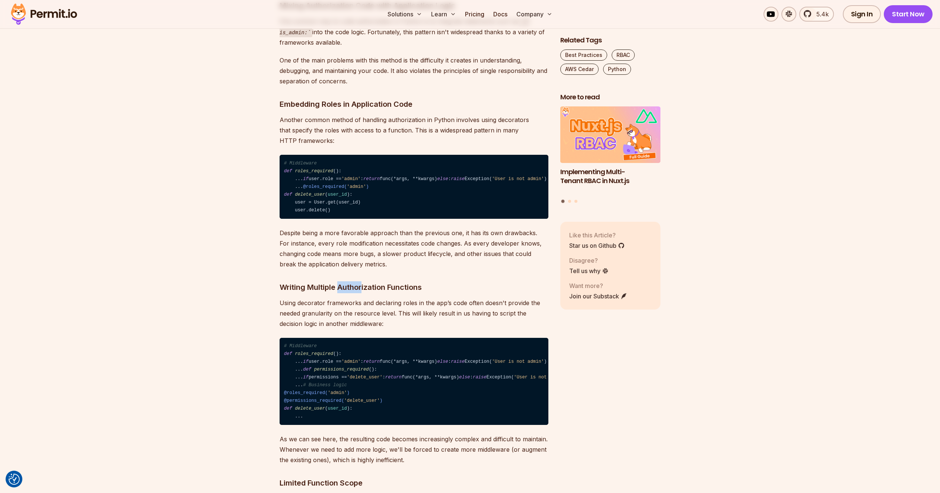
scroll to position [813, 0]
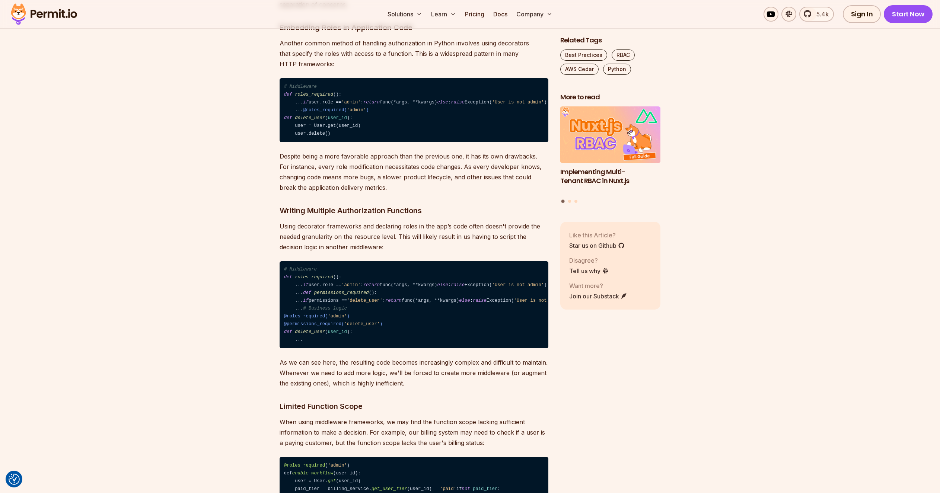
click at [361, 252] on p "Using decorator frameworks and declaring roles in the app’s code often doesn't …" at bounding box center [414, 236] width 269 height 31
drag, startPoint x: 384, startPoint y: 442, endPoint x: 343, endPoint y: 441, distance: 41.7
click at [343, 349] on code "# Middleware def roles_required (): ... if user.role == 'admin' : return func(*…" at bounding box center [414, 305] width 269 height 88
click at [343, 327] on span "@permissions_required( 'delete_user' )" at bounding box center [333, 324] width 99 height 5
click at [300, 327] on span "@permissions_required( 'delete_user' )" at bounding box center [333, 324] width 99 height 5
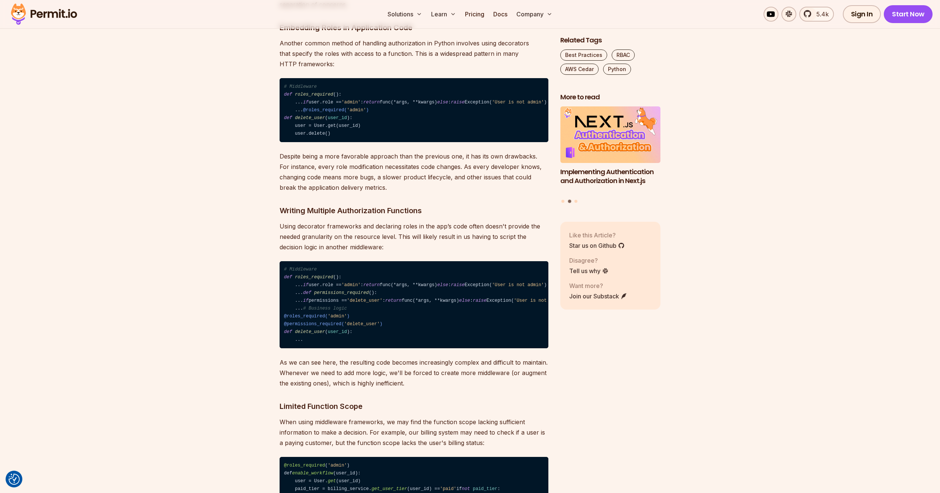
click at [298, 349] on code "# Middleware def roles_required (): ... if user.role == 'admin' : return func(*…" at bounding box center [414, 305] width 269 height 88
click at [296, 319] on span "@roles_required( 'admin' )" at bounding box center [317, 316] width 66 height 5
click at [400, 349] on code "# Middleware def roles_required (): ... if user.role == 'admin' : return func(*…" at bounding box center [414, 305] width 269 height 88
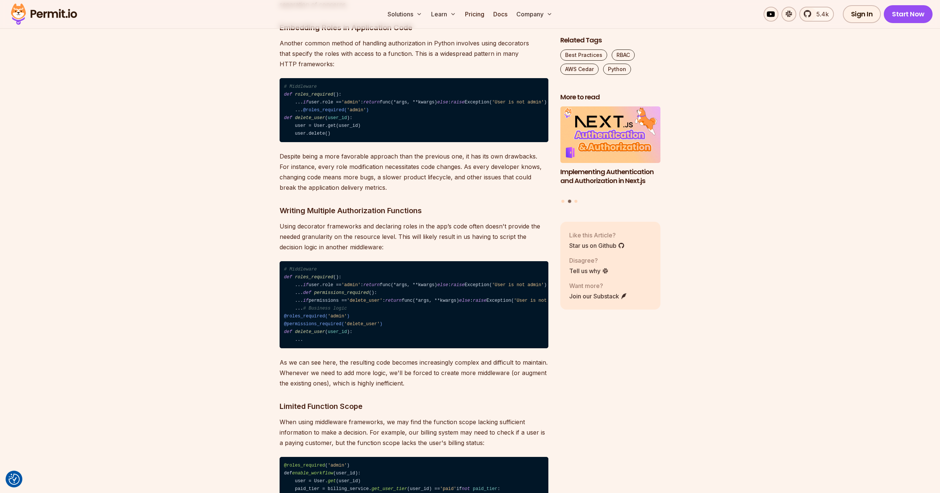
click at [383, 303] on span "'delete_user'" at bounding box center [365, 300] width 36 height 5
drag, startPoint x: 315, startPoint y: 386, endPoint x: 400, endPoint y: 392, distance: 85.1
click at [400, 349] on code "# Middleware def roles_required (): ... if user.role == 'admin' : return func(*…" at bounding box center [414, 305] width 269 height 88
click at [418, 349] on code "# Middleware def roles_required (): ... if user.role == 'admin' : return func(*…" at bounding box center [414, 305] width 269 height 88
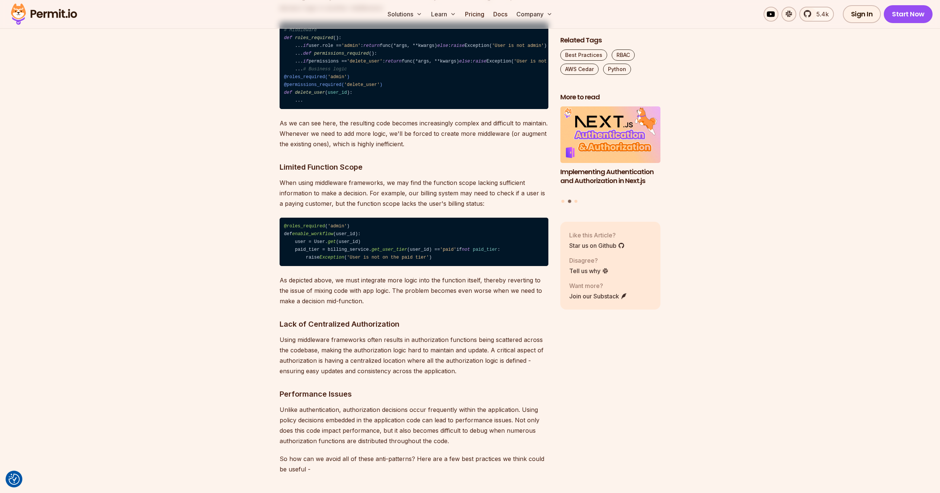
scroll to position [1090, 0]
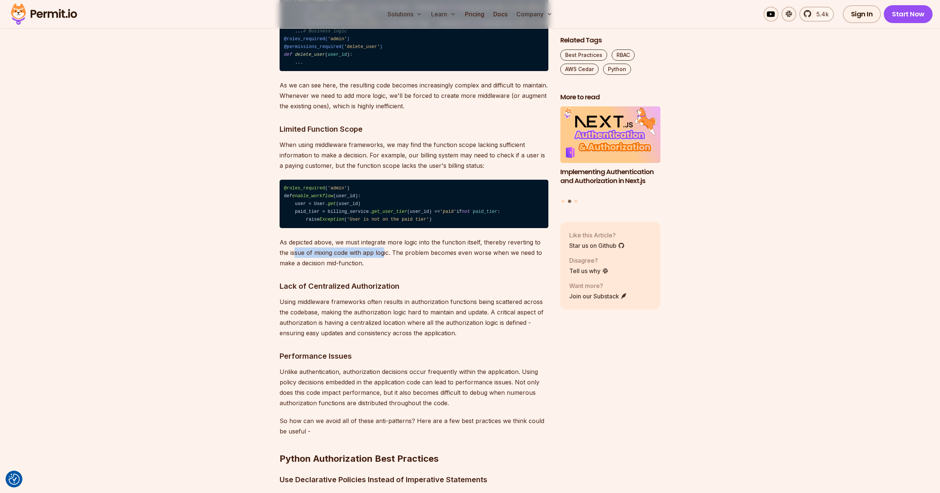
drag, startPoint x: 299, startPoint y: 373, endPoint x: 383, endPoint y: 371, distance: 84.2
click at [383, 268] on p "As depicted above, we must integrate more logic into the function itself, there…" at bounding box center [414, 252] width 269 height 31
click at [417, 268] on p "As depicted above, we must integrate more logic into the function itself, there…" at bounding box center [414, 252] width 269 height 31
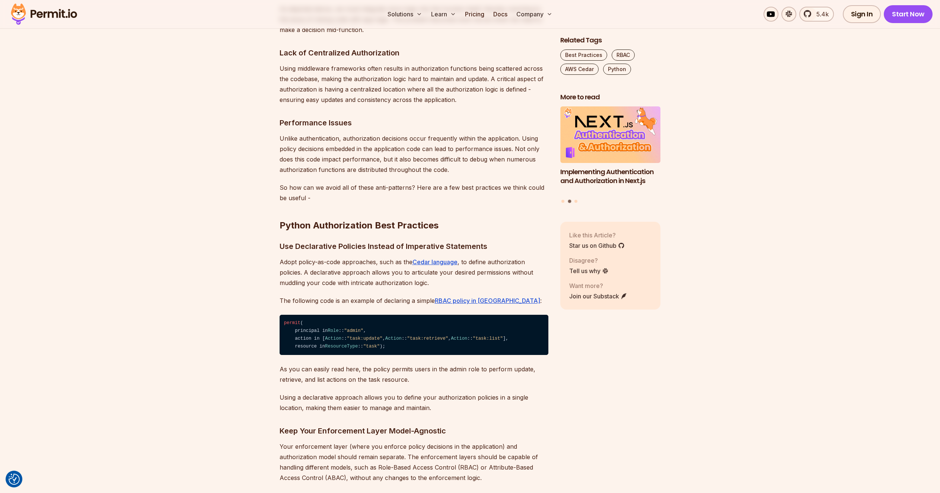
scroll to position [1439, 0]
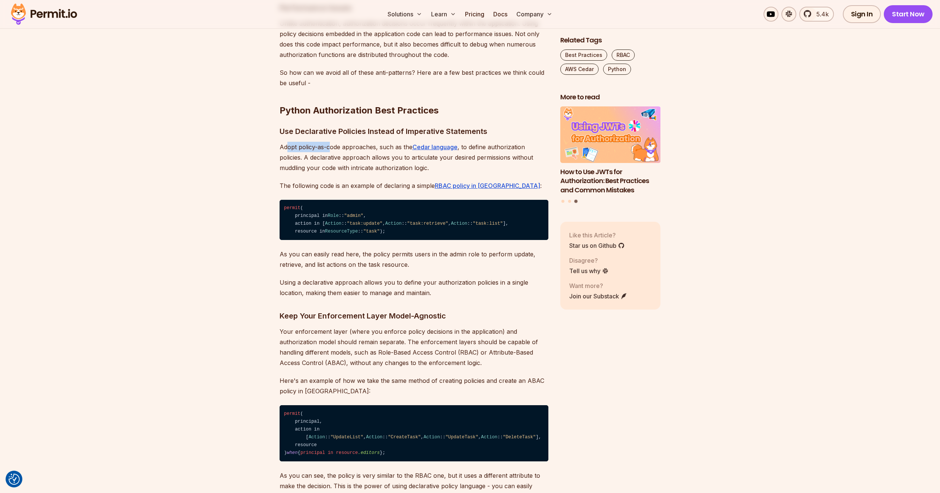
drag, startPoint x: 286, startPoint y: 273, endPoint x: 333, endPoint y: 270, distance: 47.0
click at [331, 173] on p "Adopt policy-as-code approaches, such as the Cedar language , to define authori…" at bounding box center [414, 157] width 269 height 31
click at [333, 173] on p "Adopt policy-as-code approaches, such as the Cedar language , to define authori…" at bounding box center [414, 157] width 269 height 31
drag, startPoint x: 322, startPoint y: 274, endPoint x: 350, endPoint y: 273, distance: 27.6
click at [350, 173] on p "Adopt policy-as-code approaches, such as the Cedar language , to define authori…" at bounding box center [414, 157] width 269 height 31
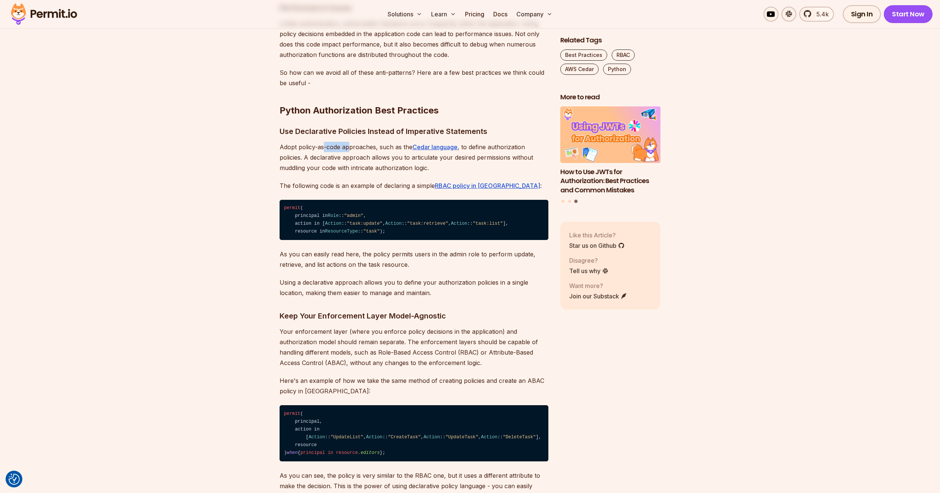
click at [350, 173] on p "Adopt policy-as-code approaches, such as the Cedar language , to define authori…" at bounding box center [414, 157] width 269 height 31
drag, startPoint x: 339, startPoint y: 283, endPoint x: 376, endPoint y: 286, distance: 36.6
click at [374, 173] on p "Adopt policy-as-code approaches, such as the Cedar language , to define authori…" at bounding box center [414, 157] width 269 height 31
click at [376, 173] on p "Adopt policy-as-code approaches, such as the Cedar language , to define authori…" at bounding box center [414, 157] width 269 height 31
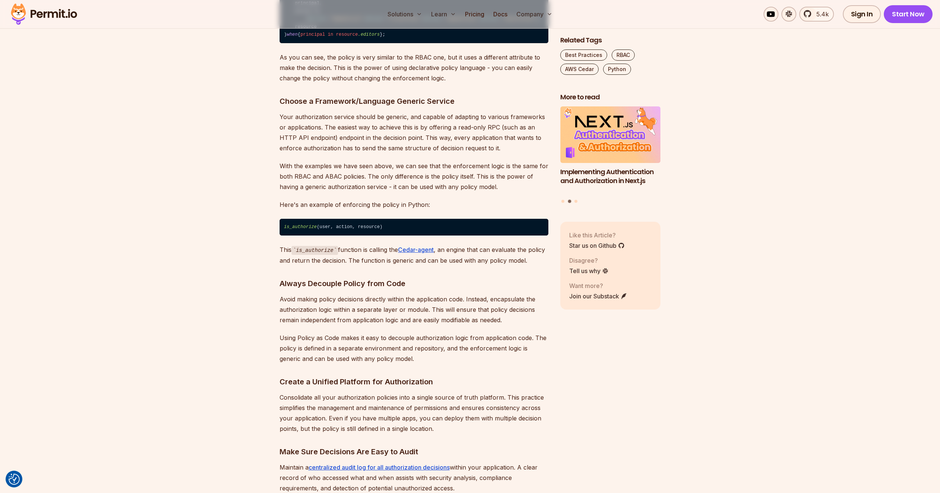
scroll to position [1934, 0]
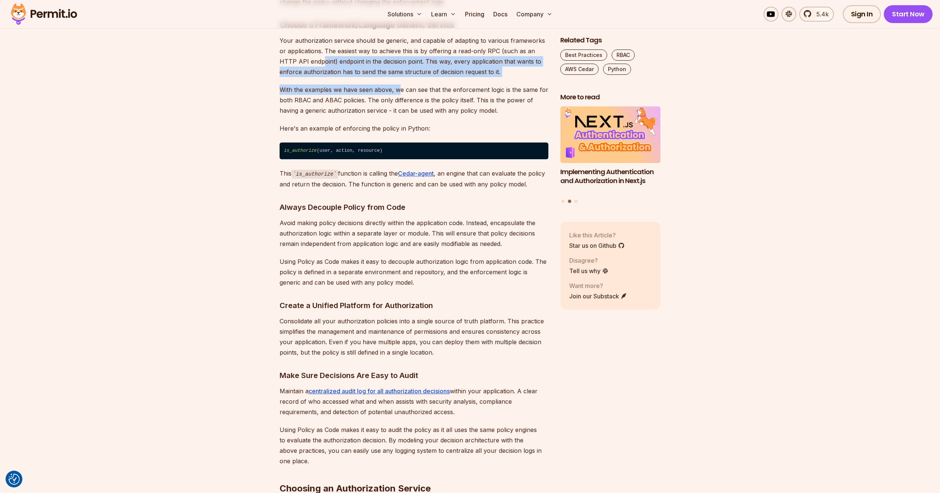
drag, startPoint x: 322, startPoint y: 252, endPoint x: 399, endPoint y: 284, distance: 82.5
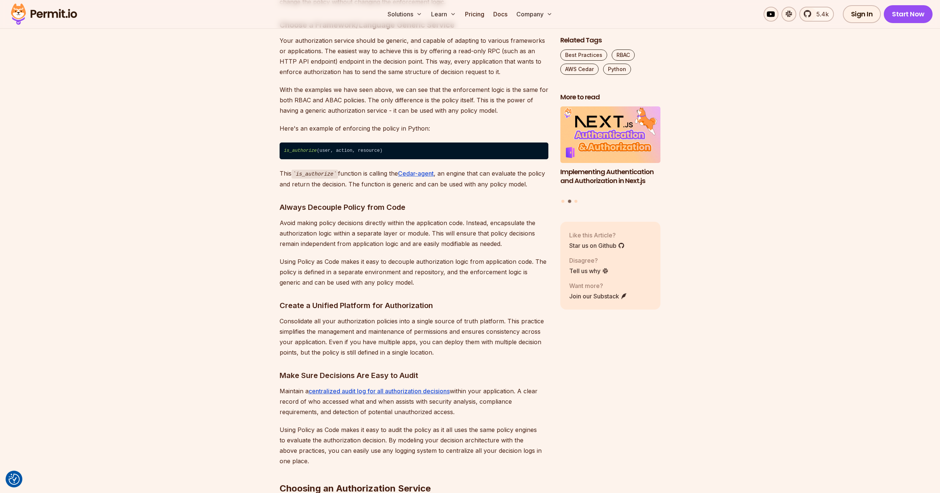
click at [402, 116] on p "With the examples we have seen above, we can see that the enforcement logic is …" at bounding box center [414, 100] width 269 height 31
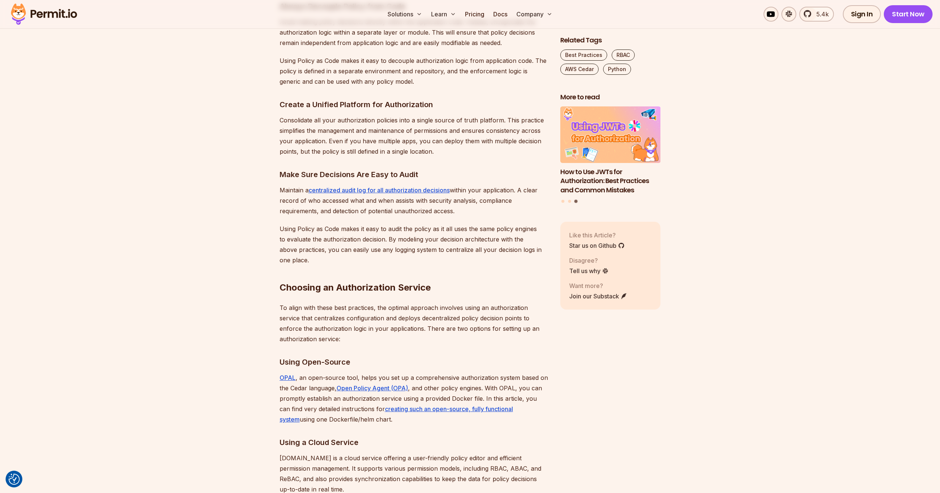
scroll to position [2144, 0]
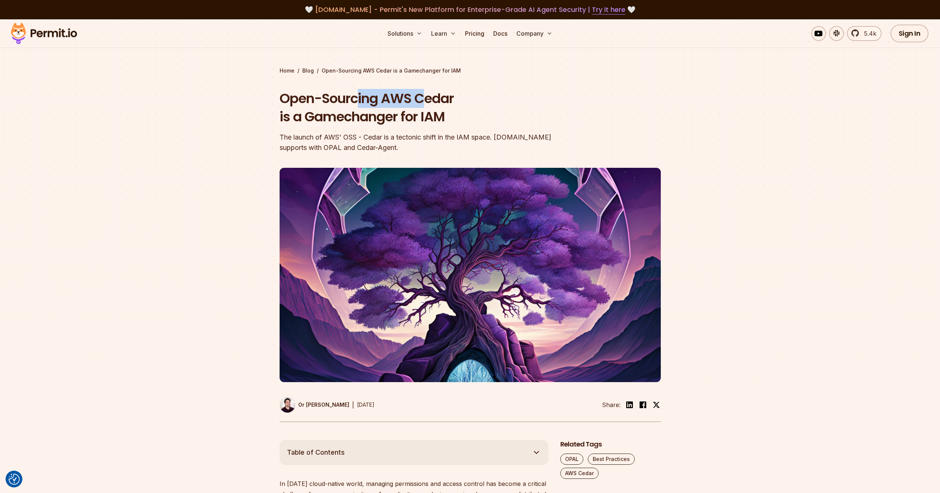
drag, startPoint x: 409, startPoint y: 100, endPoint x: 426, endPoint y: 102, distance: 17.2
click at [424, 102] on h1 "Open-Sourcing AWS Cedar is a Gamechanger for IAM" at bounding box center [423, 107] width 286 height 37
click at [426, 102] on h1 "Open-Sourcing AWS Cedar is a Gamechanger for IAM" at bounding box center [423, 107] width 286 height 37
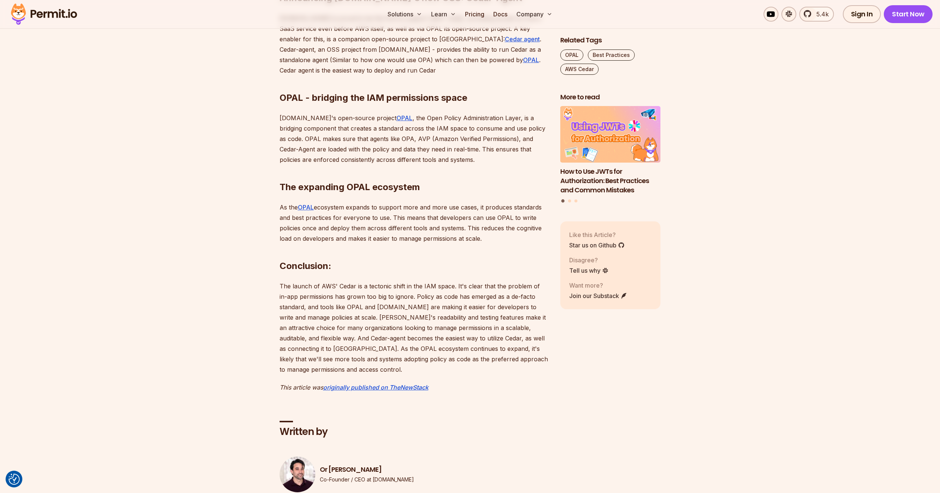
scroll to position [901, 0]
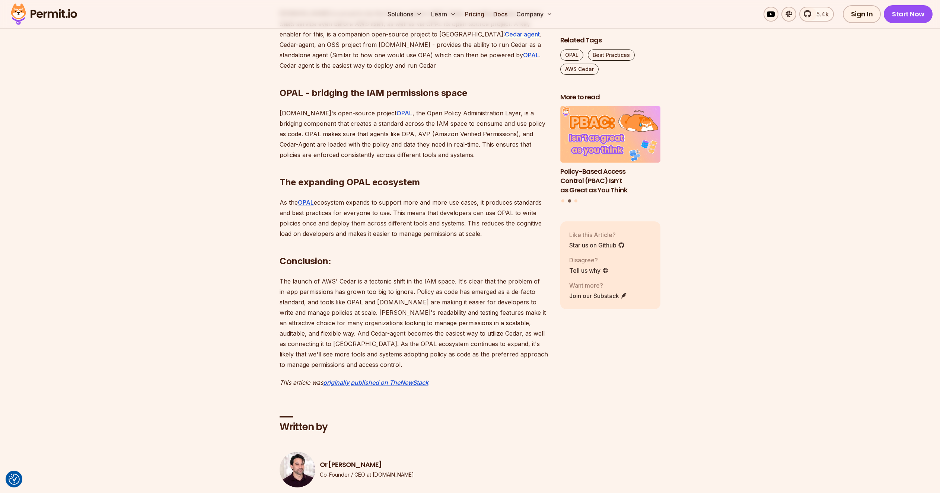
click at [373, 316] on p "The launch of AWS' Cedar is a tectonic shift in the IAM space. It's clear that …" at bounding box center [414, 323] width 269 height 94
